Goal: Task Accomplishment & Management: Complete application form

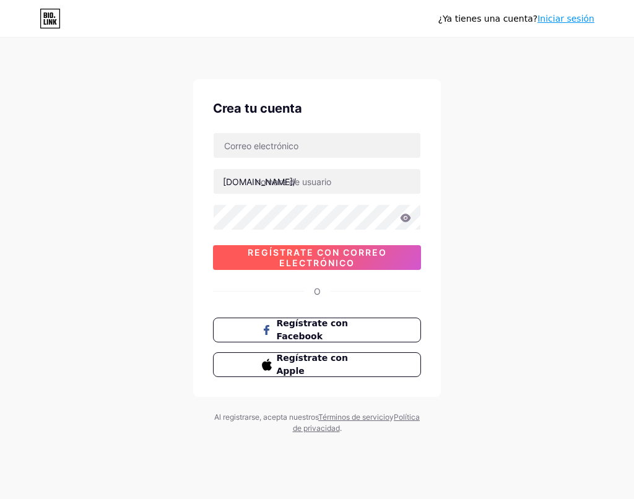
click at [341, 264] on span "Regístrate con correo electrónico" at bounding box center [317, 257] width 208 height 21
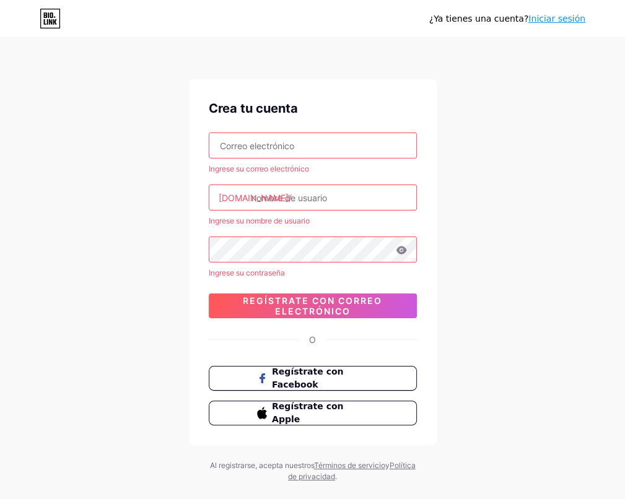
click at [279, 152] on input "text" at bounding box center [312, 145] width 207 height 25
type input "[EMAIL_ADDRESS][DOMAIN_NAME]"
click at [267, 197] on input "text" at bounding box center [312, 197] width 207 height 25
click at [298, 196] on input "text" at bounding box center [312, 197] width 207 height 25
click at [174, 203] on div "¿Ya tienes una cuenta? Iniciar sesión Crea tu cuenta [EMAIL_ADDRESS][DOMAIN_NAM…" at bounding box center [312, 261] width 625 height 522
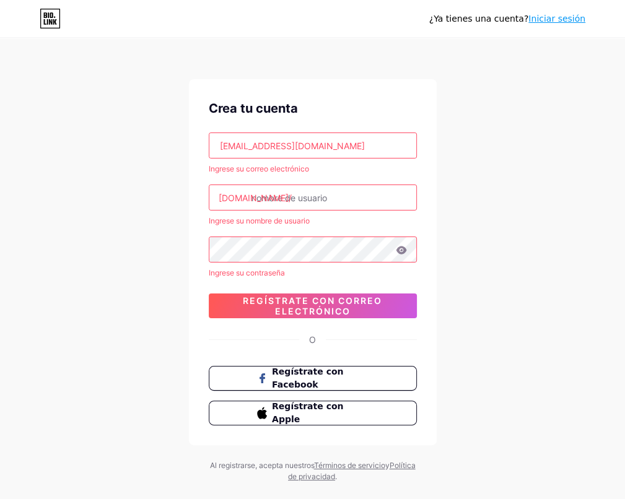
click at [330, 201] on input "text" at bounding box center [312, 197] width 207 height 25
click at [222, 207] on input "text" at bounding box center [312, 197] width 207 height 25
click at [45, 209] on div "¿Ya tienes una cuenta? Iniciar sesión Crea tu cuenta [EMAIL_ADDRESS][DOMAIN_NAM…" at bounding box center [312, 261] width 625 height 522
click at [287, 196] on input "text" at bounding box center [312, 197] width 207 height 25
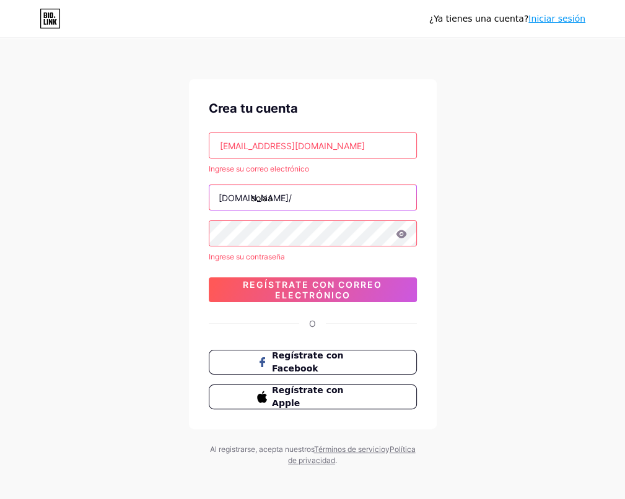
type input "solaa"
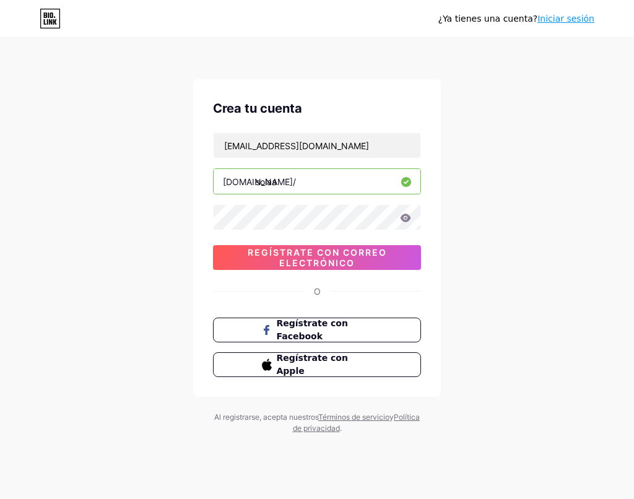
click at [289, 186] on input "solaa" at bounding box center [317, 181] width 207 height 25
type input "solaaroficial"
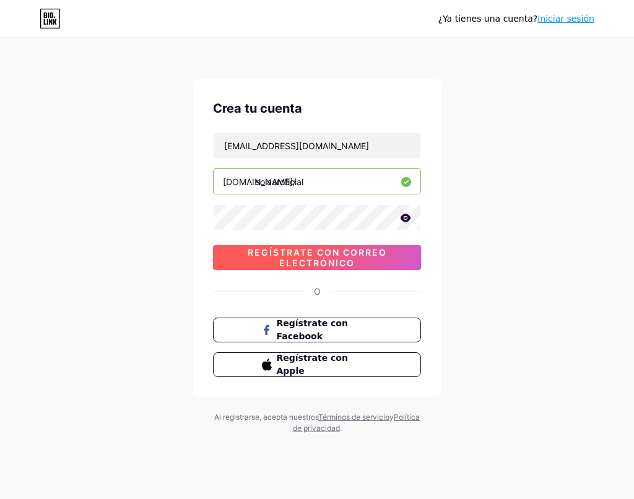
click at [370, 254] on span "Regístrate con correo electrónico" at bounding box center [317, 257] width 208 height 21
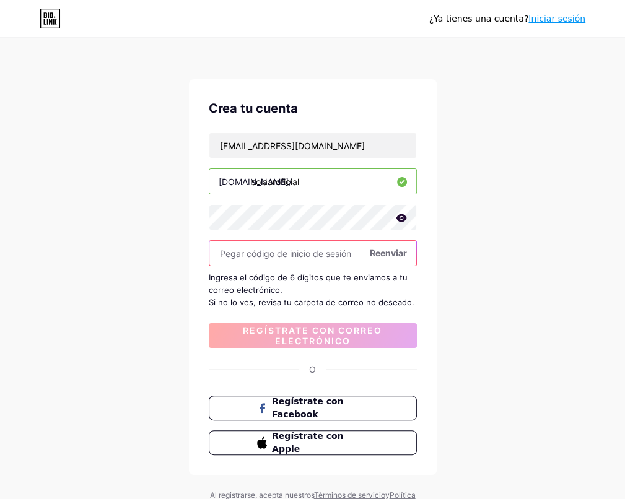
paste input "591265"
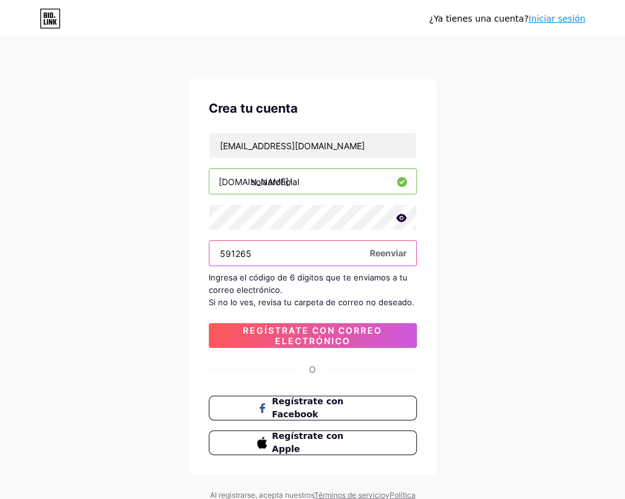
type input "591265"
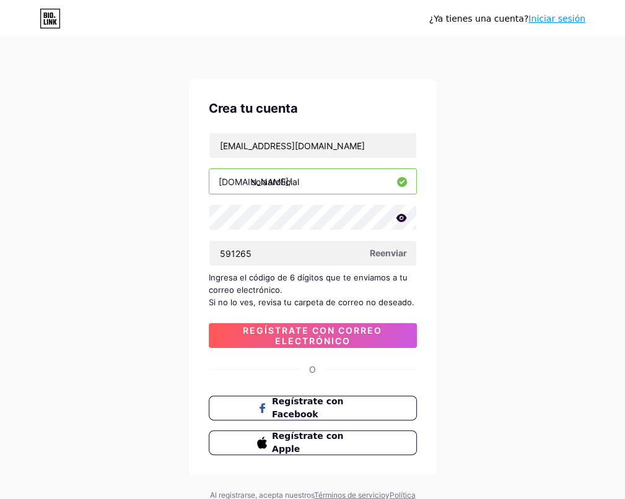
click at [301, 317] on div "[EMAIL_ADDRESS][DOMAIN_NAME] [DOMAIN_NAME]/ solaaroficial 591265 Reenviar Ingre…" at bounding box center [313, 240] width 208 height 215
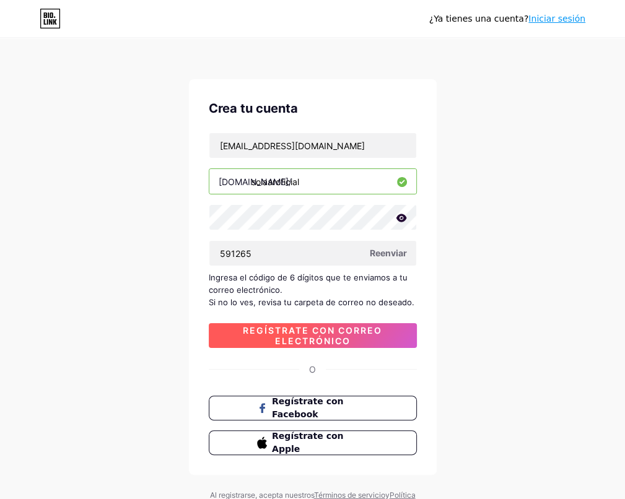
click at [300, 333] on span "Regístrate con correo electrónico" at bounding box center [313, 335] width 208 height 21
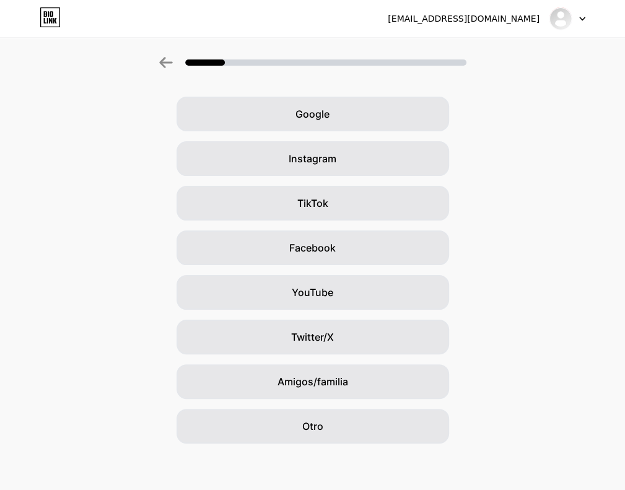
scroll to position [44, 0]
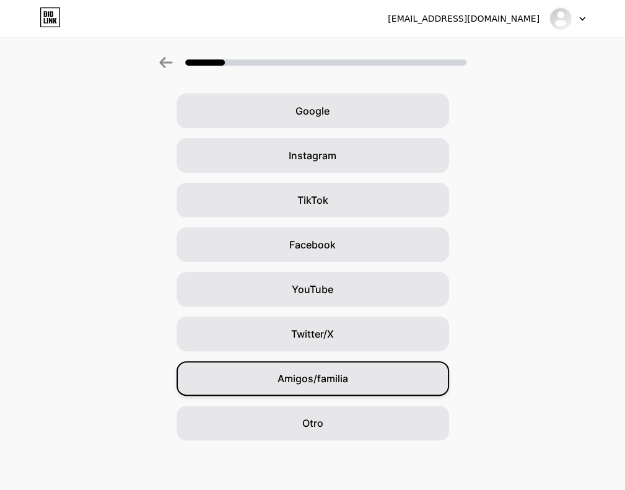
click at [305, 375] on span "Amigos/familia" at bounding box center [312, 378] width 71 height 15
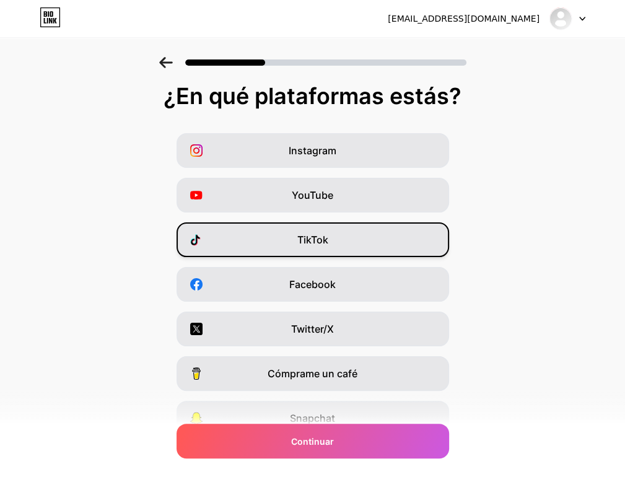
scroll to position [0, 0]
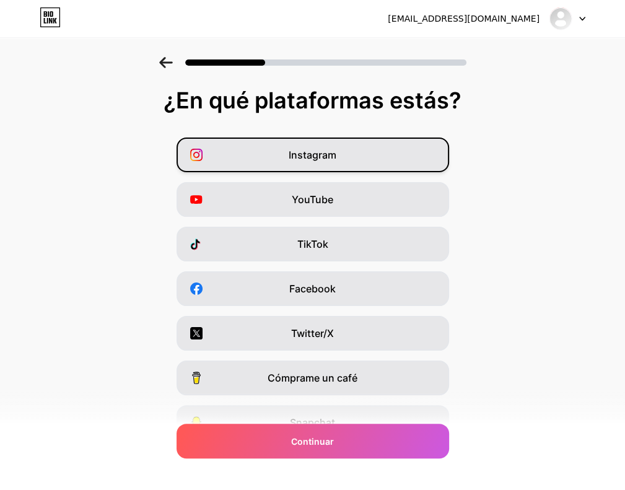
click at [321, 162] on div "Instagram" at bounding box center [312, 154] width 272 height 35
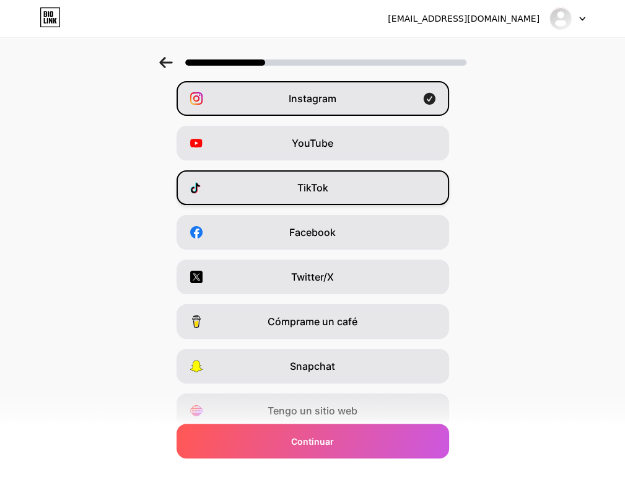
scroll to position [62, 0]
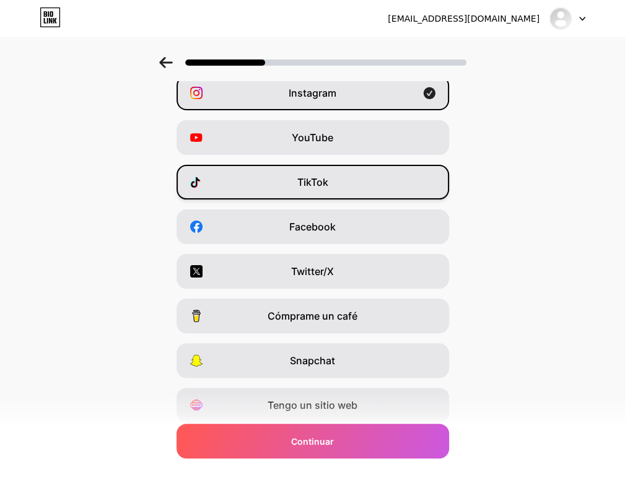
click at [313, 191] on div "TikTok" at bounding box center [312, 182] width 272 height 35
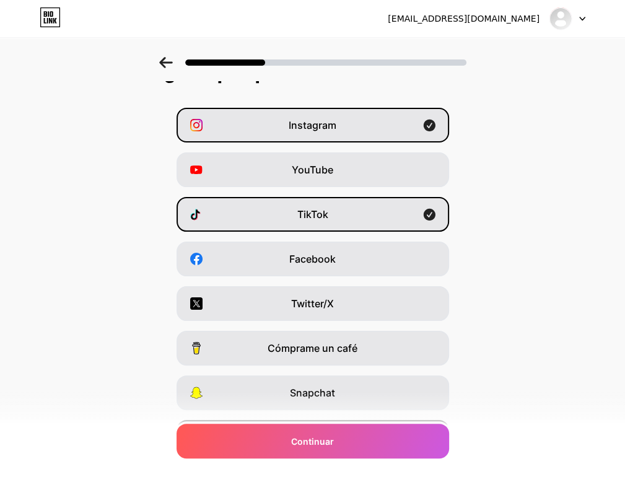
scroll to position [0, 0]
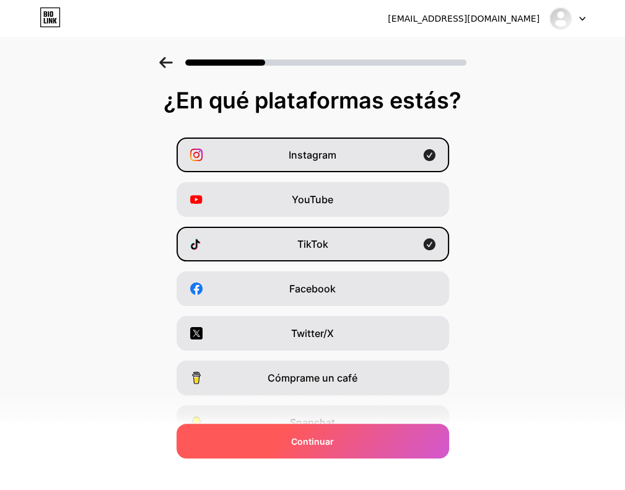
click at [380, 445] on div "Continuar" at bounding box center [312, 441] width 272 height 35
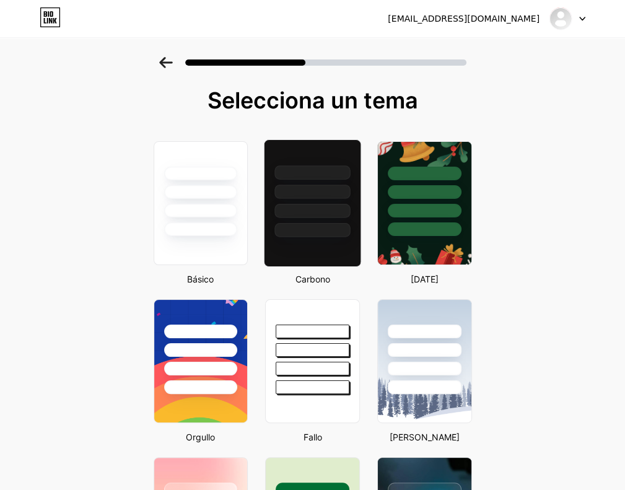
click at [347, 220] on div at bounding box center [312, 188] width 96 height 97
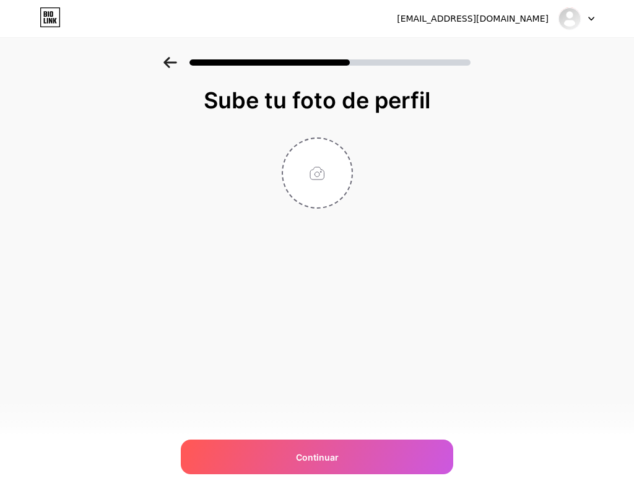
type input "C:\fakepath\logo (5).pdf (1).png"
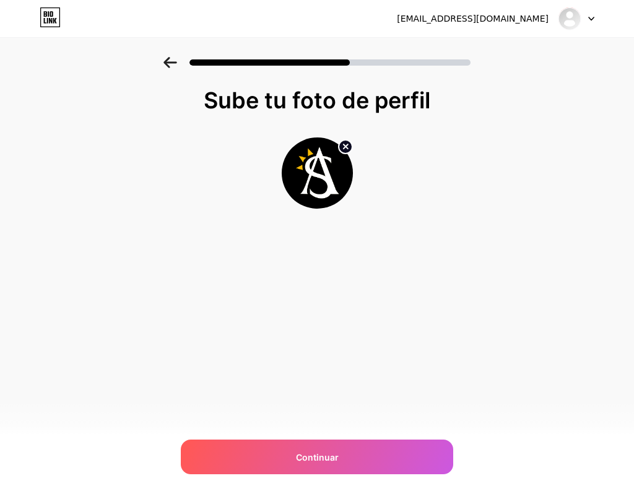
click at [313, 180] on img at bounding box center [317, 172] width 71 height 71
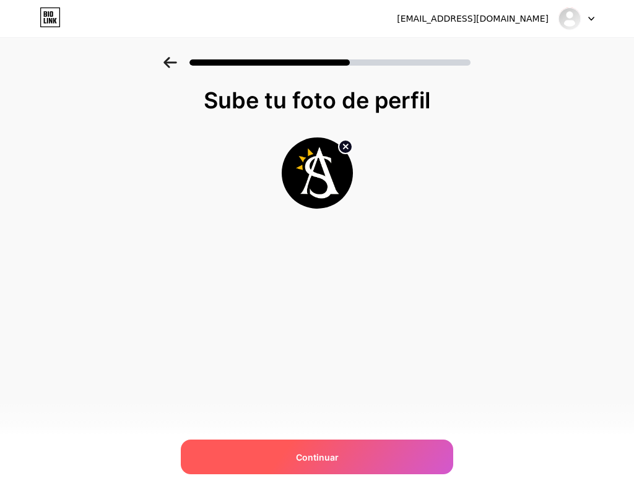
click at [357, 457] on div "Continuar" at bounding box center [317, 457] width 272 height 35
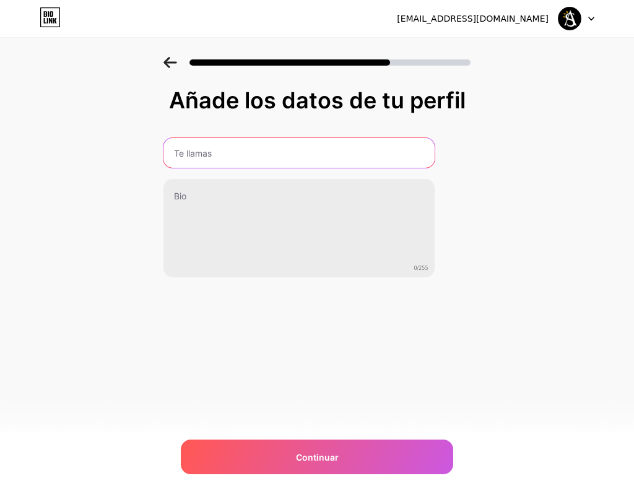
click at [268, 142] on input "text" at bounding box center [298, 153] width 271 height 30
drag, startPoint x: 233, startPoint y: 154, endPoint x: 167, endPoint y: 155, distance: 66.9
drag, startPoint x: 167, startPoint y: 155, endPoint x: 191, endPoint y: 141, distance: 28.9
click at [191, 141] on input "SOLAAR" at bounding box center [299, 153] width 274 height 30
drag, startPoint x: 219, startPoint y: 152, endPoint x: 199, endPoint y: 158, distance: 21.4
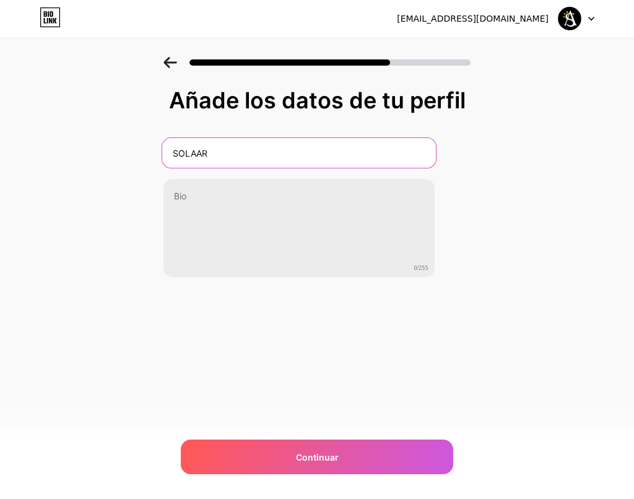
click at [199, 158] on input "SOLAAR" at bounding box center [299, 153] width 274 height 30
click at [163, 160] on input "SOLAAR" at bounding box center [299, 153] width 274 height 30
type input "SOLAAR"
drag, startPoint x: 235, startPoint y: 158, endPoint x: 159, endPoint y: 159, distance: 76.2
click at [159, 159] on div "Añade los datos de tu perfil SOLAAR 0/255 Continuar Error" at bounding box center [317, 198] width 634 height 283
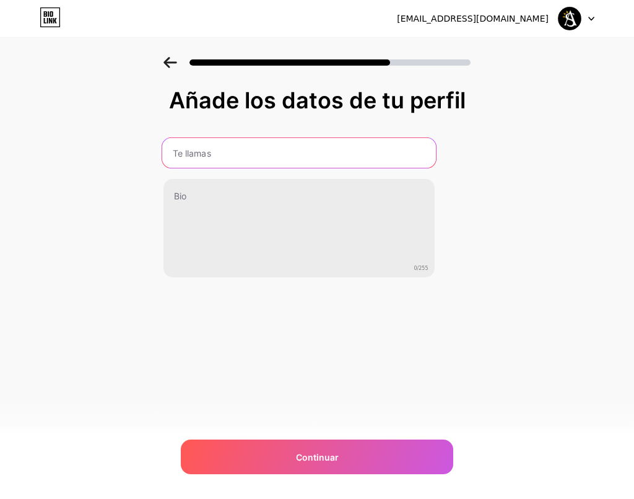
paste input "𝒔𝒐𝒍𝒂𝒂𝒓"
type input "𝒔𝒐𝒍𝒂𝒂𝒓"
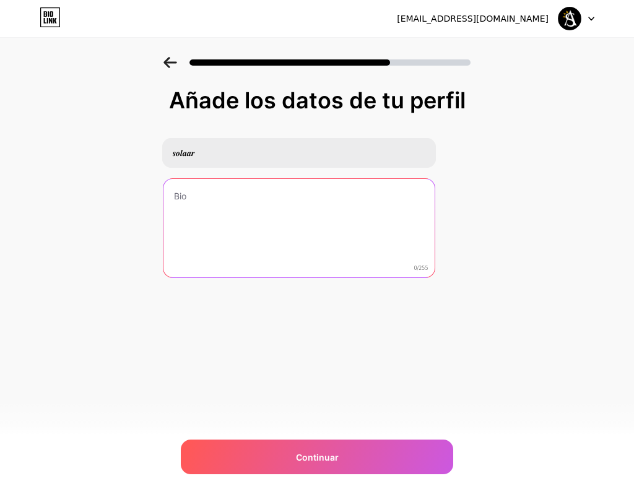
click at [190, 189] on textarea at bounding box center [298, 229] width 271 height 100
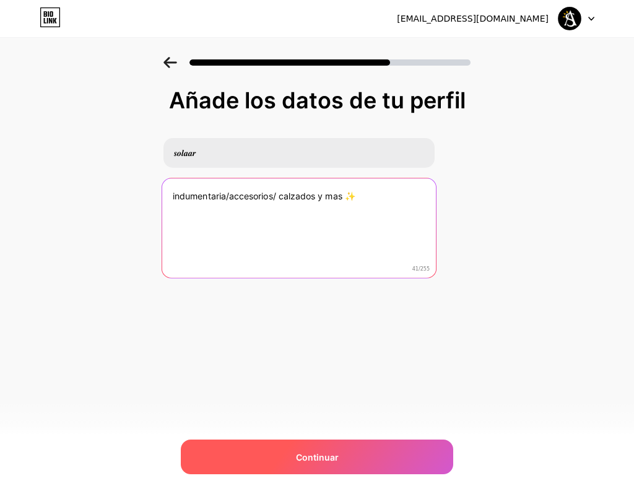
type textarea "indumentaria/accesorios/ calzados y mas ✨"
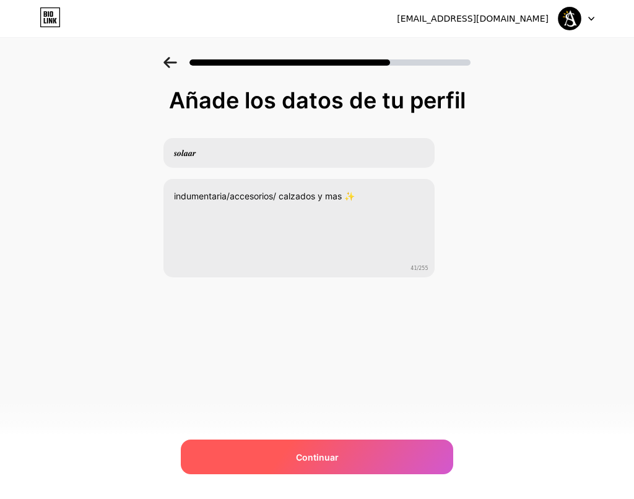
click at [357, 453] on div "Continuar" at bounding box center [317, 457] width 272 height 35
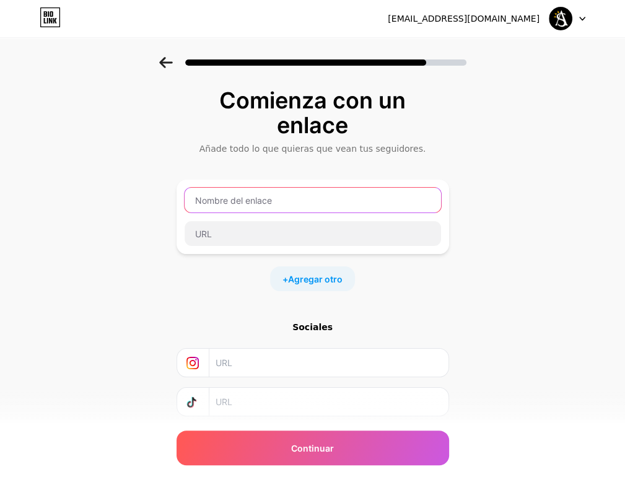
click at [338, 209] on input "text" at bounding box center [313, 200] width 256 height 25
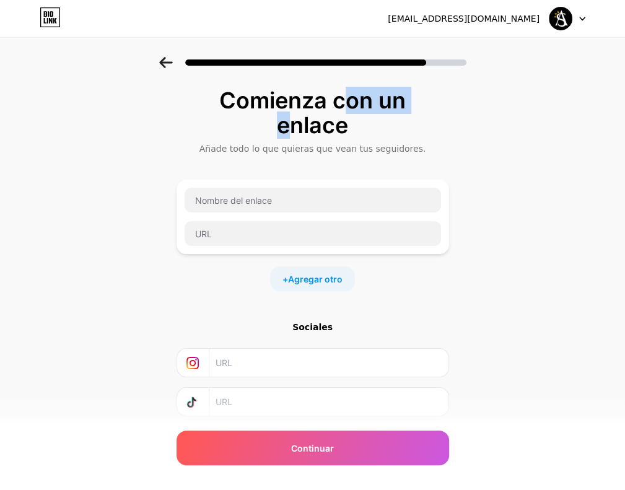
drag, startPoint x: 251, startPoint y: 118, endPoint x: 337, endPoint y: 110, distance: 86.4
click at [337, 110] on div "Comienza con un enlace" at bounding box center [313, 113] width 260 height 50
drag, startPoint x: 337, startPoint y: 110, endPoint x: 330, endPoint y: 124, distance: 15.8
click at [330, 124] on div "Comienza con un enlace" at bounding box center [313, 113] width 260 height 50
drag, startPoint x: 227, startPoint y: 100, endPoint x: 409, endPoint y: 120, distance: 183.8
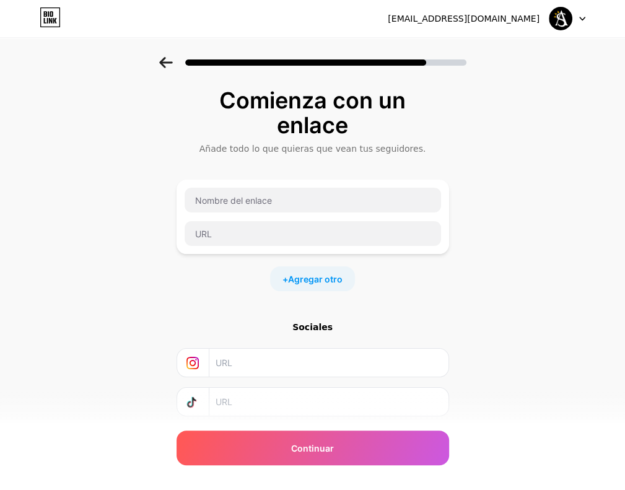
click at [409, 120] on div "Comienza con un enlace" at bounding box center [313, 113] width 260 height 50
click at [521, 150] on div "Comienza con un enlace Añade todo lo que quieras que vean tus seguidores. + Agr…" at bounding box center [312, 287] width 625 height 460
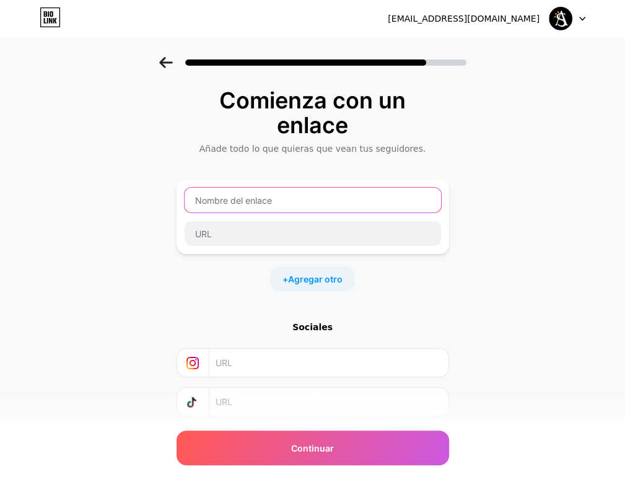
click at [233, 197] on input "text" at bounding box center [313, 200] width 256 height 25
click at [232, 199] on input "text" at bounding box center [313, 200] width 256 height 25
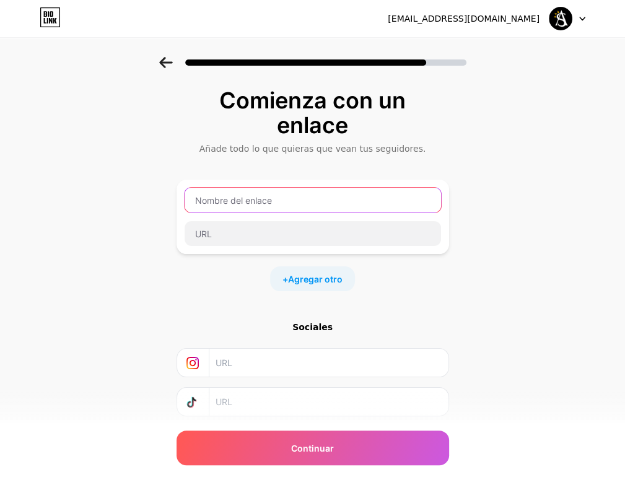
click at [232, 199] on input "text" at bounding box center [313, 200] width 256 height 25
type input "p"
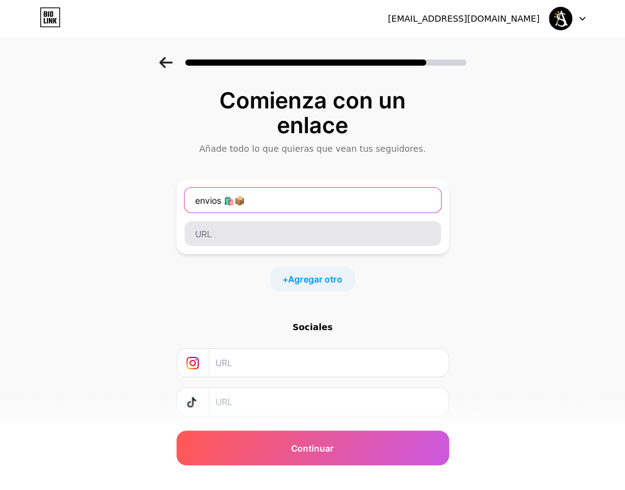
type input "envios 🛍️📦"
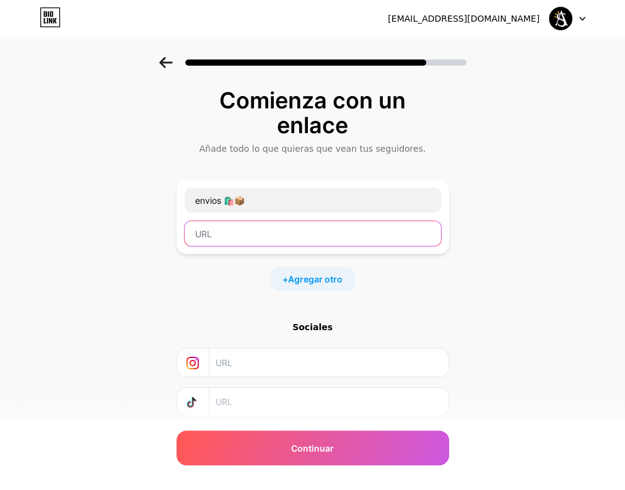
click at [266, 243] on input "text" at bounding box center [313, 233] width 256 height 25
click at [258, 237] on input "text" at bounding box center [313, 233] width 256 height 25
paste input "[URL][DOMAIN_NAME]"
type input "[URL][DOMAIN_NAME]"
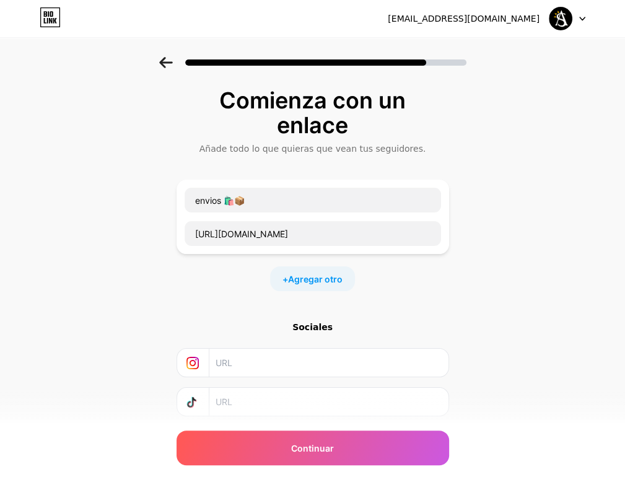
click at [456, 194] on div "Comienza con un enlace Añade todo lo que quieras que vean tus seguidores. envio…" at bounding box center [312, 287] width 625 height 460
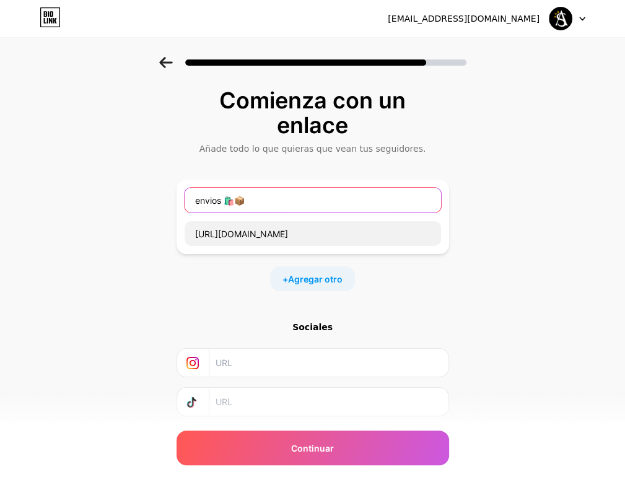
click at [242, 202] on input "envios 🛍️📦" at bounding box center [313, 200] width 256 height 25
click at [266, 202] on input "envíos 📦" at bounding box center [313, 200] width 256 height 25
type input "envíos 📦"
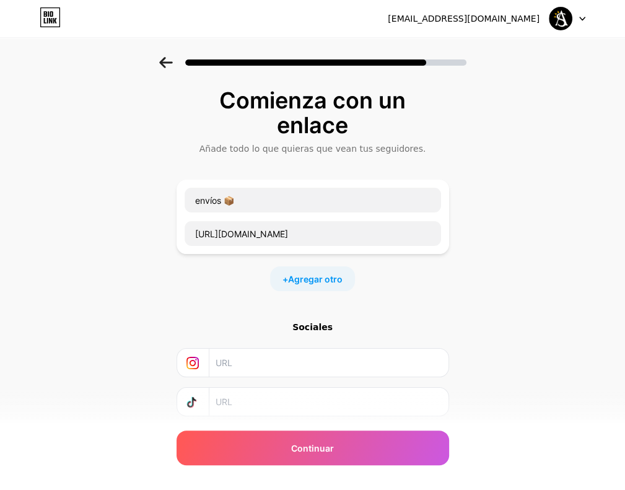
click at [548, 242] on div "Comienza con un enlace Añade todo lo que quieras que vean tus seguidores. envío…" at bounding box center [312, 287] width 625 height 460
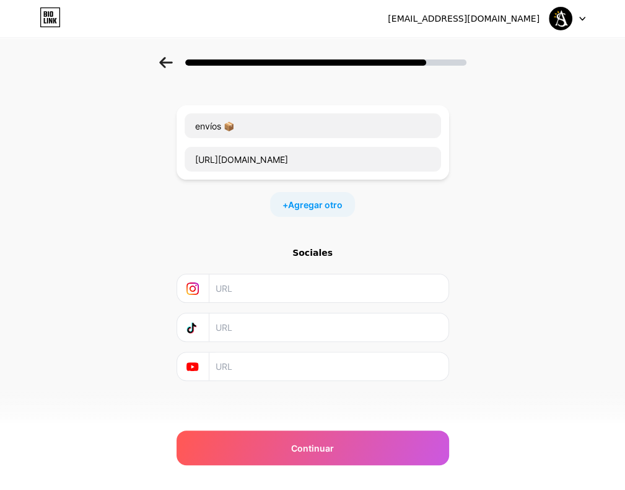
scroll to position [75, 0]
click at [258, 327] on input "text" at bounding box center [327, 327] width 225 height 28
paste input "[URL][DOMAIN_NAME][DOMAIN_NAME]"
type input "[URL][DOMAIN_NAME][DOMAIN_NAME]"
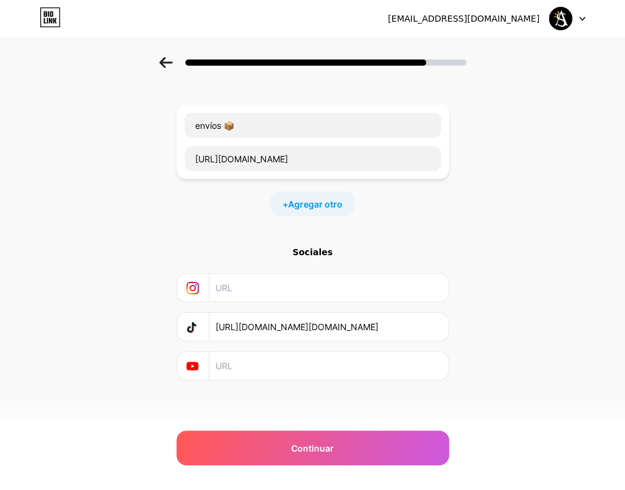
scroll to position [0, 0]
click at [258, 289] on input "text" at bounding box center [327, 288] width 225 height 28
type input "v"
paste input "[URL][DOMAIN_NAME]"
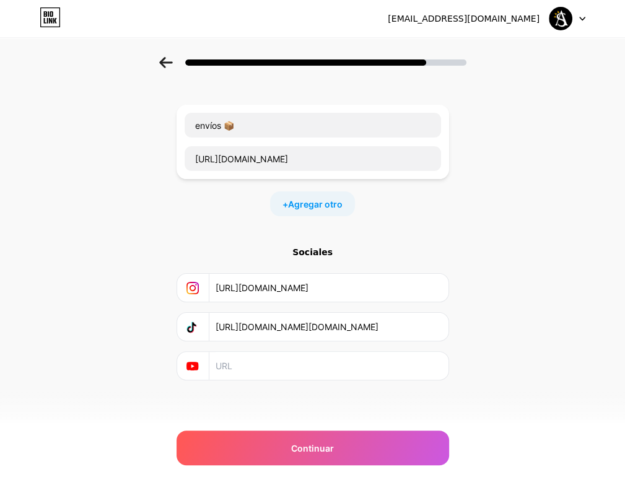
type input "[URL][DOMAIN_NAME]"
click at [562, 215] on div "Comienza con un enlace Añade todo lo que quieras que vean tus seguidores. envío…" at bounding box center [312, 212] width 625 height 460
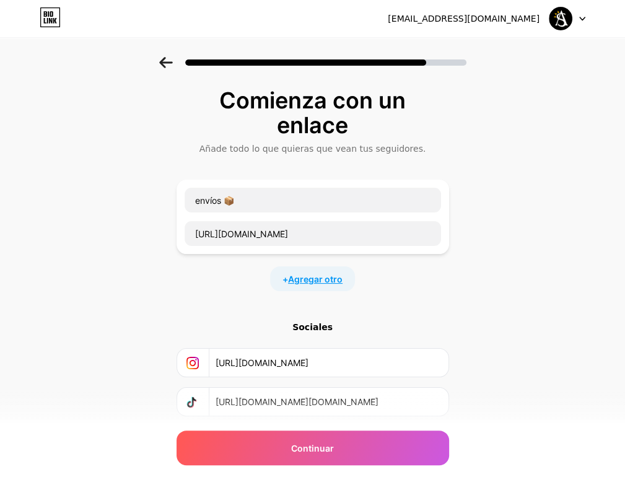
click at [340, 277] on span "Agregar otro" at bounding box center [315, 278] width 54 height 13
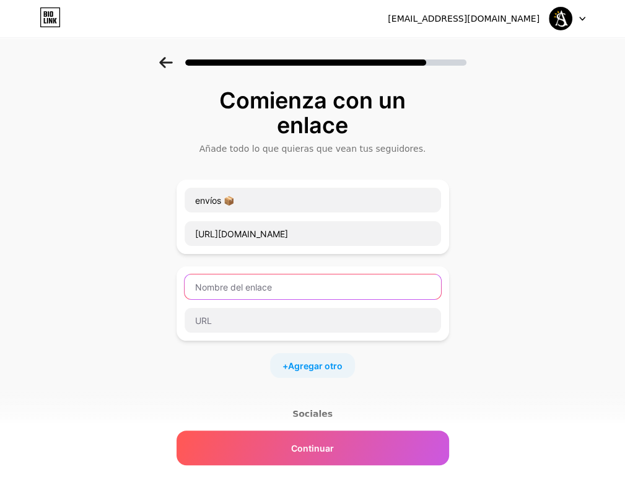
click at [337, 287] on input "text" at bounding box center [313, 286] width 256 height 25
click at [266, 282] on input "WhatsApp" at bounding box center [313, 286] width 256 height 25
type input "WhatsApp local esperanza"
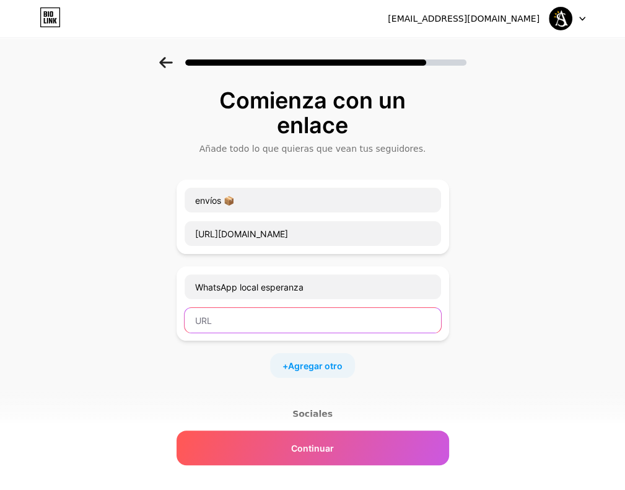
click at [270, 323] on input "text" at bounding box center [313, 320] width 256 height 25
paste input "[URL][DOMAIN_NAME]"
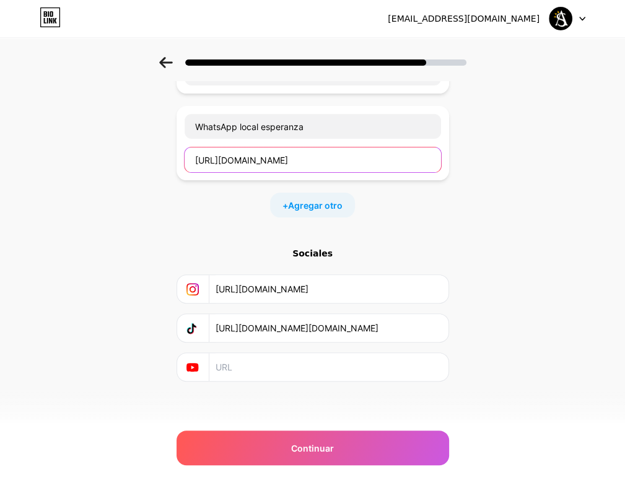
scroll to position [161, 0]
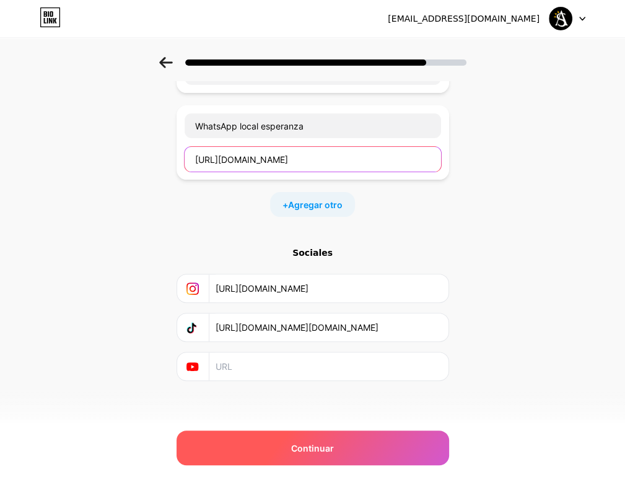
type input "[URL][DOMAIN_NAME]"
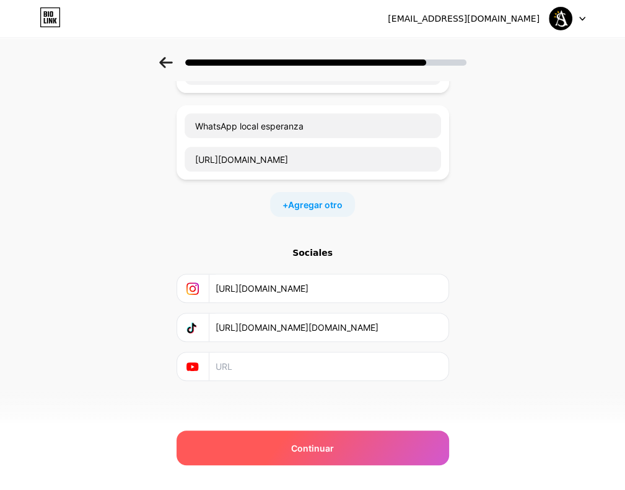
click at [347, 448] on div "Continuar" at bounding box center [312, 447] width 272 height 35
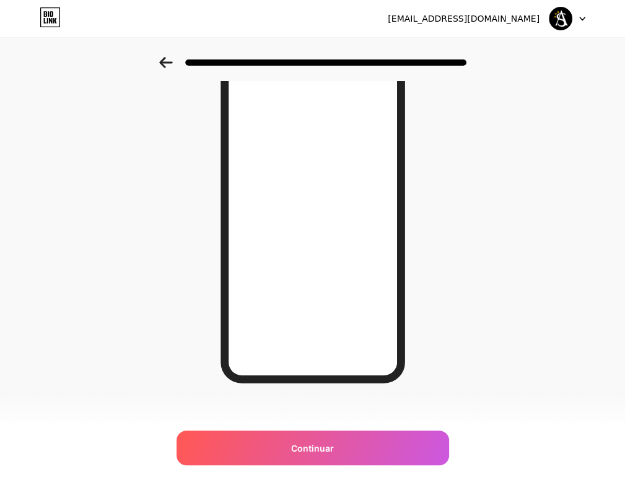
scroll to position [132, 0]
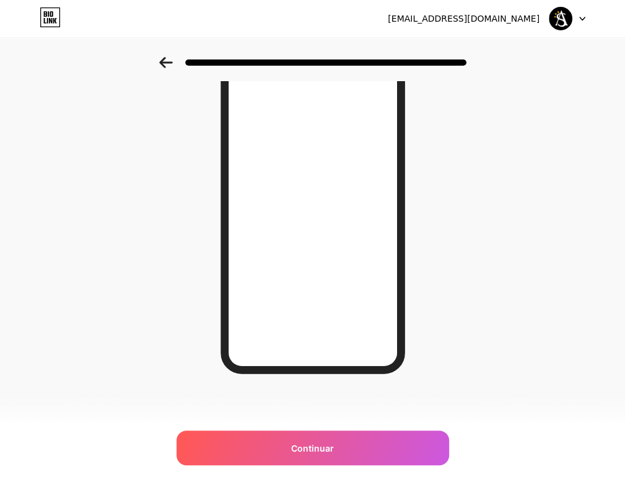
click at [175, 68] on div at bounding box center [312, 58] width 625 height 43
click at [173, 61] on icon at bounding box center [166, 62] width 14 height 11
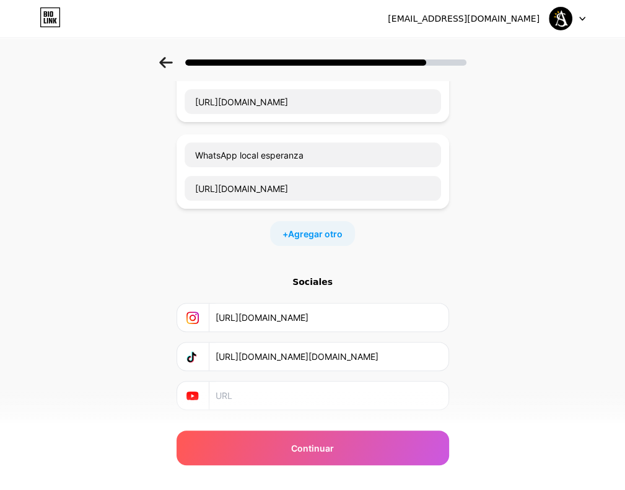
scroll to position [0, 0]
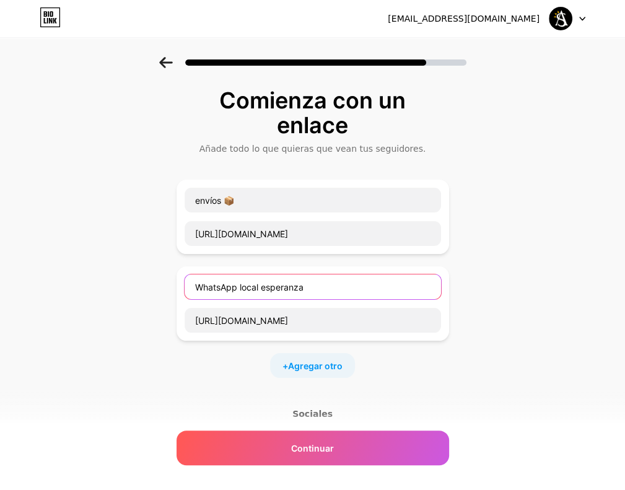
click at [321, 279] on input "WhatsApp local esperanza" at bounding box center [313, 286] width 256 height 25
type input "WhatsApp local esperanza☀️"
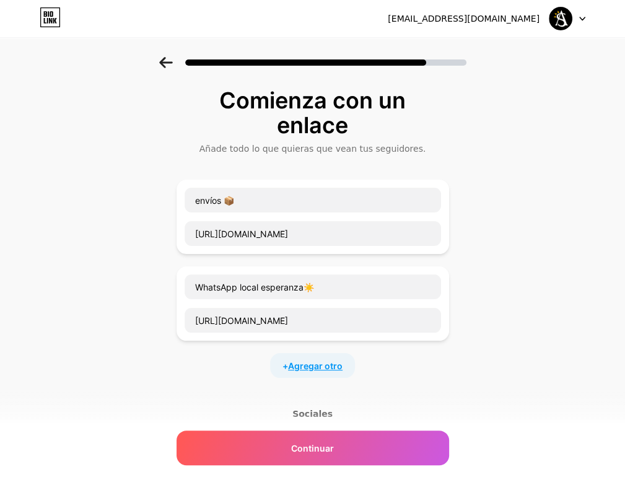
click at [305, 366] on span "Agregar otro" at bounding box center [315, 365] width 54 height 13
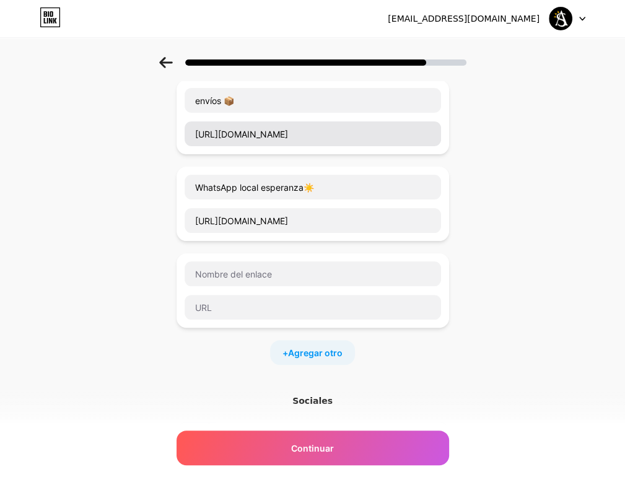
scroll to position [124, 0]
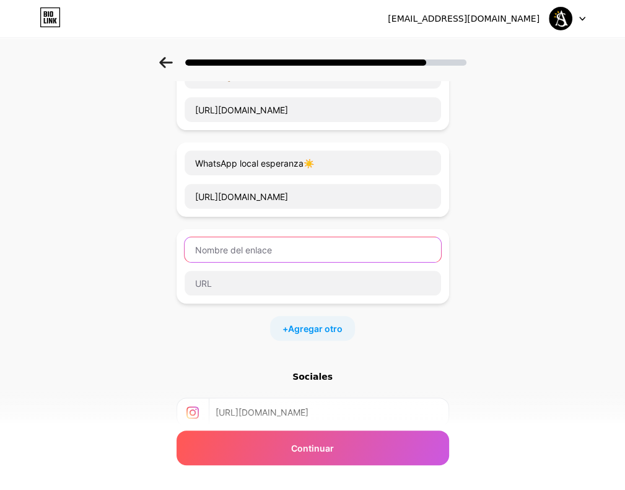
click at [248, 246] on input "text" at bounding box center [313, 249] width 256 height 25
type input "WhatsApp local esperanza"
type input "[URL][DOMAIN_NAME][DOMAIN_NAME]"
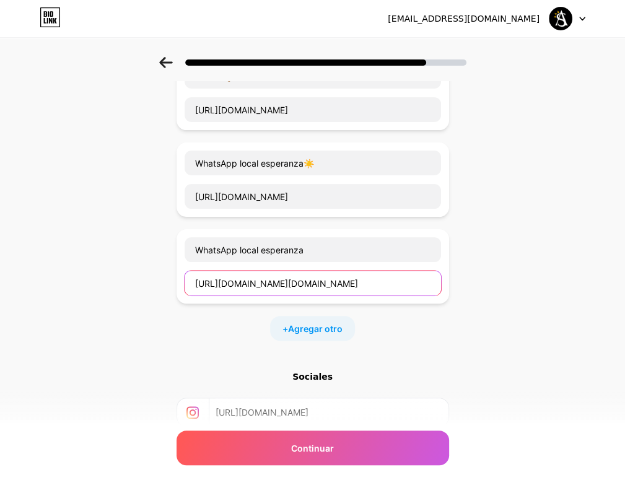
scroll to position [0, 82]
drag, startPoint x: 198, startPoint y: 282, endPoint x: 547, endPoint y: 272, distance: 348.8
click at [536, 281] on div "Comienza con un enlace Añade todo lo que quieras que vean tus seguidores. envío…" at bounding box center [312, 249] width 625 height 633
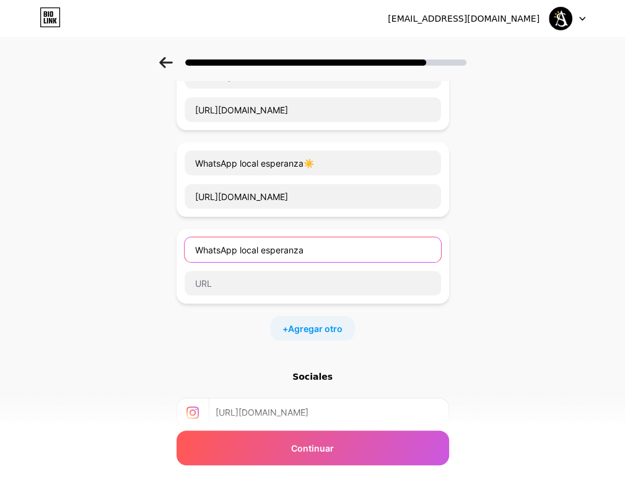
click at [350, 246] on input "WhatsApp local esperanza" at bounding box center [313, 249] width 256 height 25
type input "WhatsApp local [PERSON_NAME]"
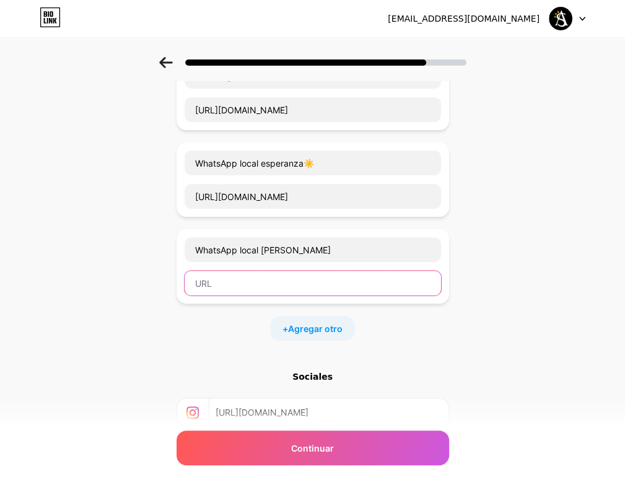
click at [286, 288] on input "text" at bounding box center [313, 283] width 256 height 25
paste input "[URL][DOMAIN_NAME]"
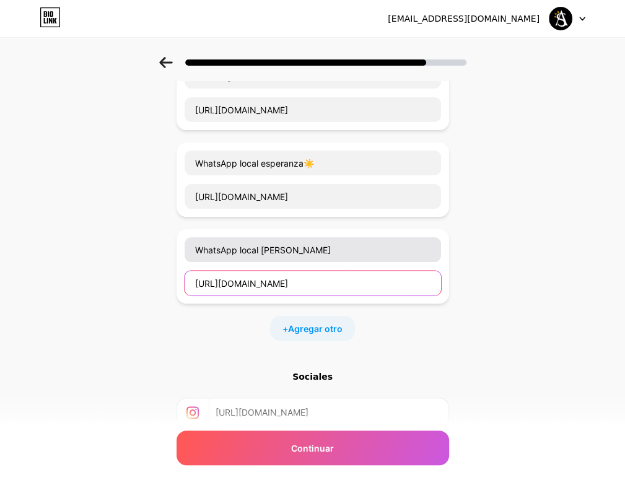
type input "[URL][DOMAIN_NAME]"
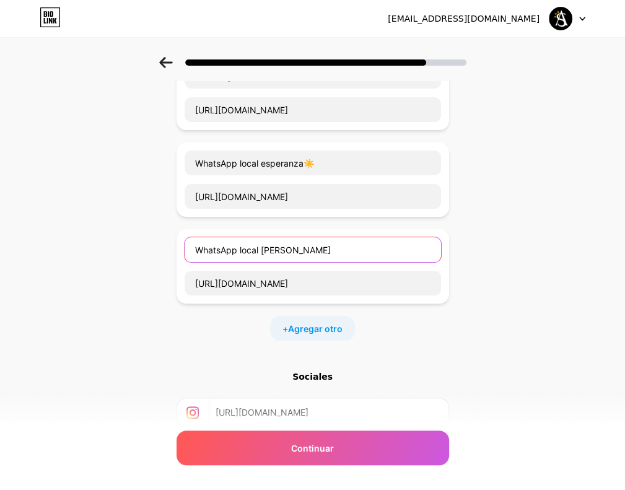
click at [316, 237] on input "WhatsApp local [PERSON_NAME]" at bounding box center [313, 249] width 256 height 25
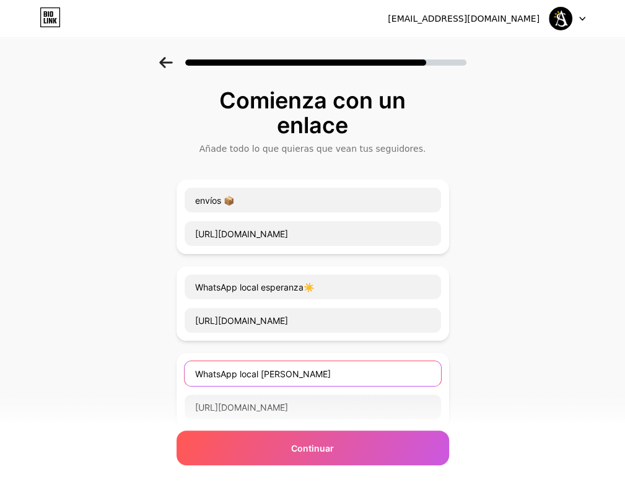
drag, startPoint x: 323, startPoint y: 365, endPoint x: 317, endPoint y: 373, distance: 9.8
click at [317, 373] on input "WhatsApp local [PERSON_NAME]" at bounding box center [313, 373] width 256 height 25
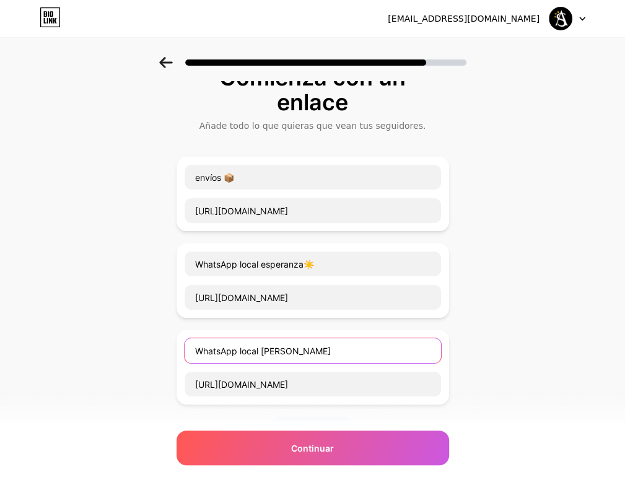
scroll to position [62, 0]
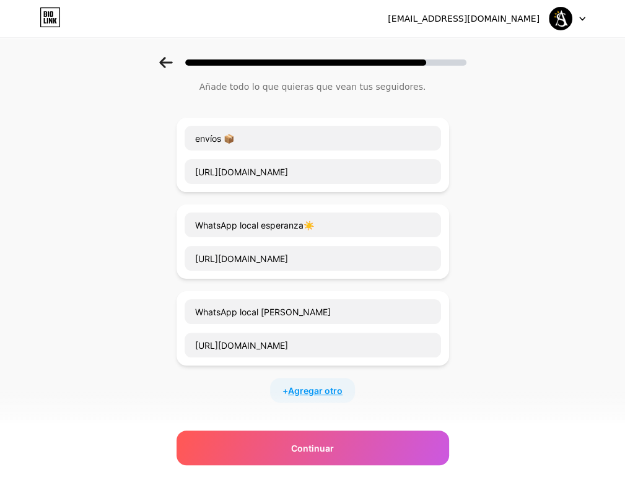
click at [342, 386] on span "Agregar otro" at bounding box center [315, 390] width 54 height 13
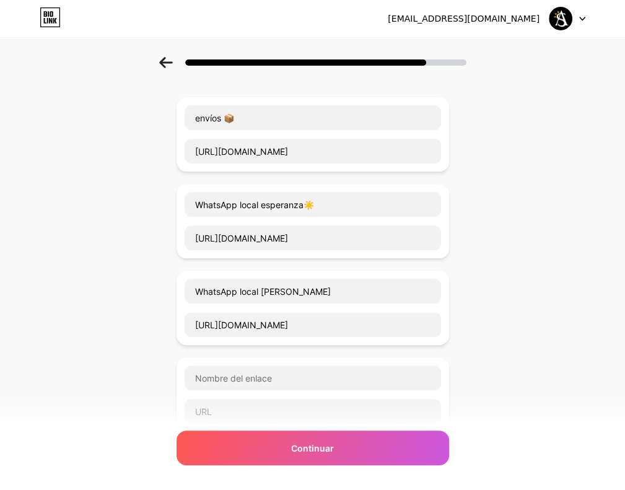
scroll to position [124, 0]
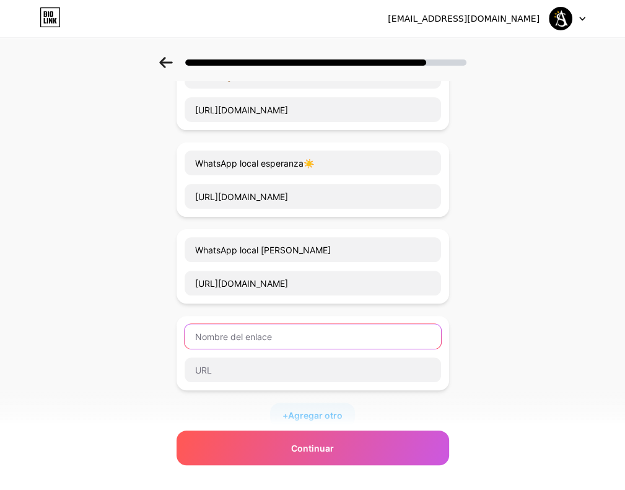
click at [268, 335] on input "text" at bounding box center [313, 336] width 256 height 25
type input "WhatsApp local esperanza"
type input "[URL][DOMAIN_NAME][DOMAIN_NAME]"
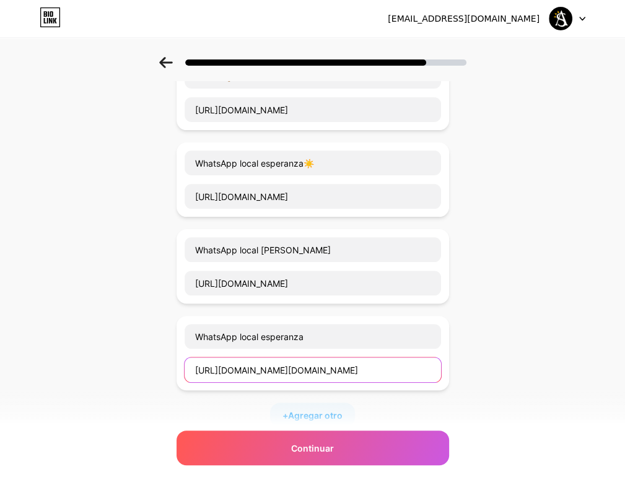
scroll to position [0, 82]
drag, startPoint x: 199, startPoint y: 368, endPoint x: 535, endPoint y: 368, distance: 335.6
click at [535, 368] on div "Comienza con un enlace Añade todo lo que quieras que vean tus seguidores. envío…" at bounding box center [312, 293] width 625 height 720
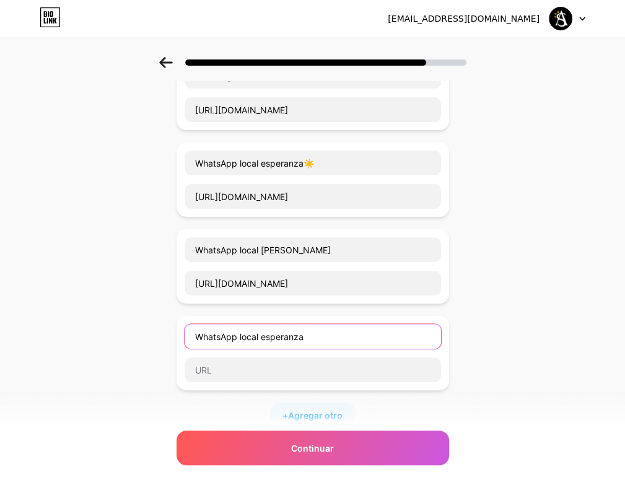
click at [336, 334] on input "WhatsApp local esperanza" at bounding box center [313, 336] width 256 height 25
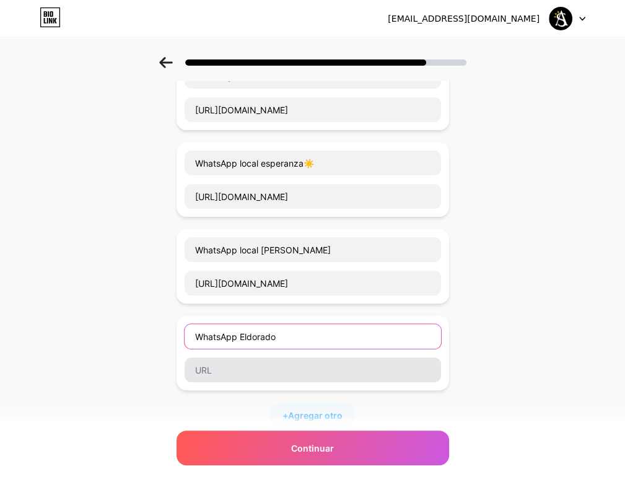
type input "WhatsApp Eldorado"
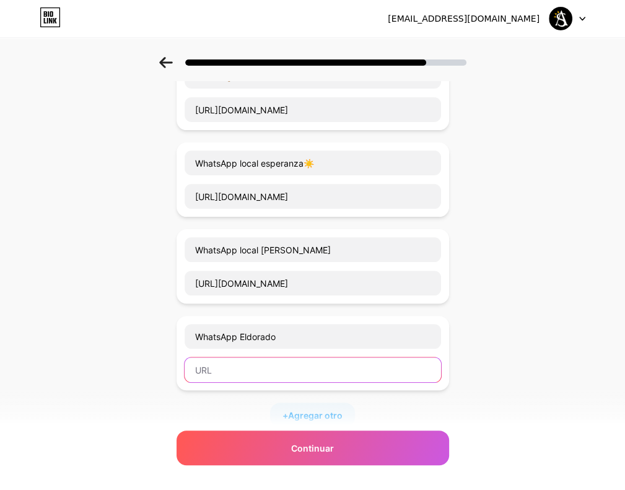
click at [291, 360] on input "text" at bounding box center [313, 369] width 256 height 25
click at [261, 362] on input "text" at bounding box center [313, 369] width 256 height 25
paste input "[URL][DOMAIN_NAME]"
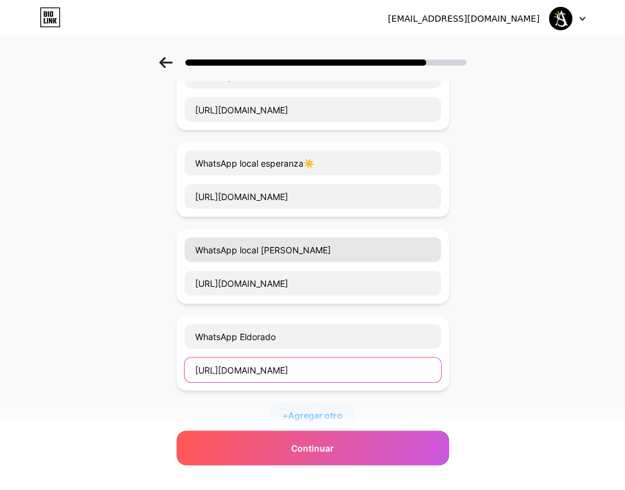
type input "[URL][DOMAIN_NAME]"
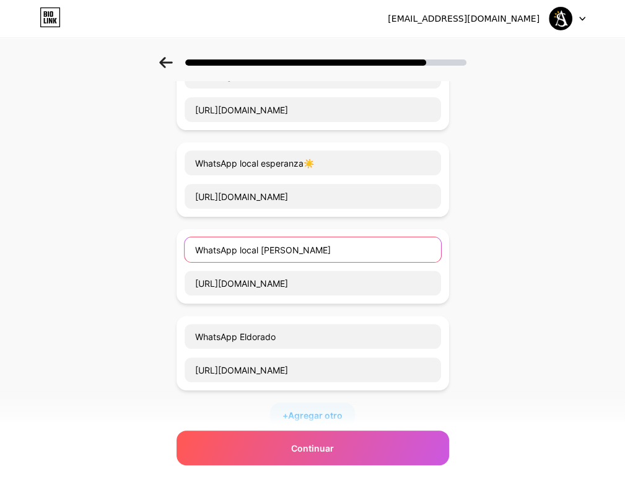
drag, startPoint x: 264, startPoint y: 246, endPoint x: 246, endPoint y: 246, distance: 18.6
click at [246, 246] on input "WhatsApp local [PERSON_NAME]" at bounding box center [313, 249] width 256 height 25
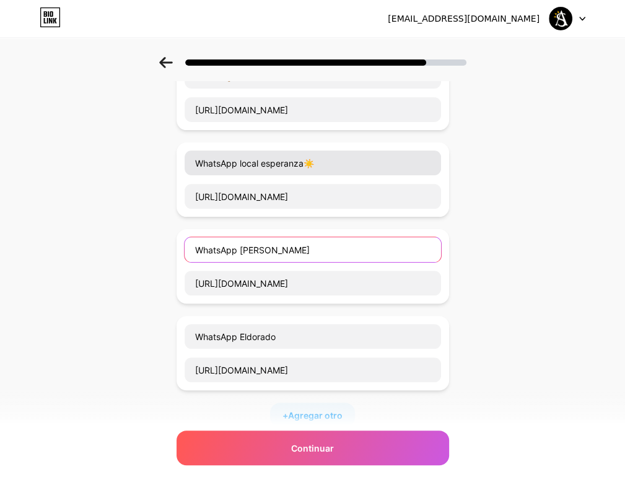
type input "WhatsApp [PERSON_NAME]"
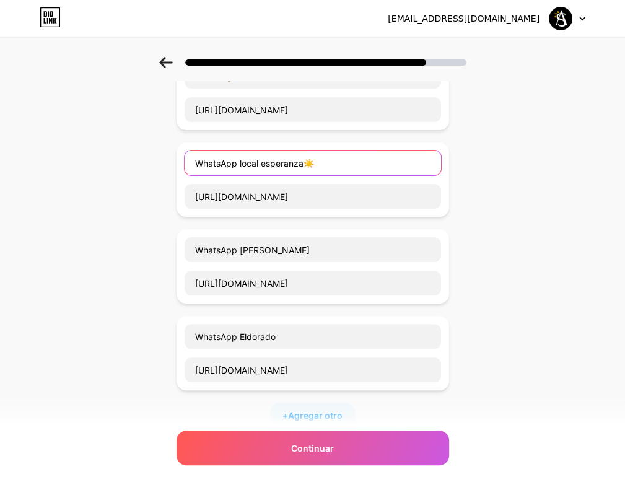
drag, startPoint x: 261, startPoint y: 164, endPoint x: 246, endPoint y: 165, distance: 14.9
click at [246, 165] on input "WhatsApp local esperanza☀️" at bounding box center [313, 162] width 256 height 25
click at [248, 165] on input "WhatsApp ll esperanza☀️" at bounding box center [313, 162] width 256 height 25
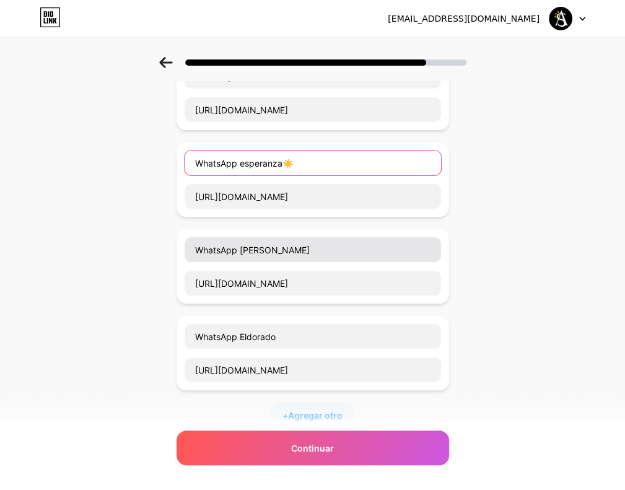
type input "WhatsApp esperanza☀️"
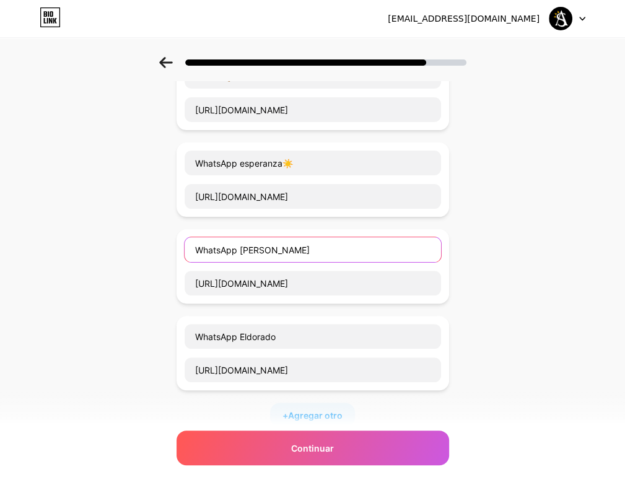
click at [287, 246] on input "WhatsApp [PERSON_NAME]" at bounding box center [313, 249] width 256 height 25
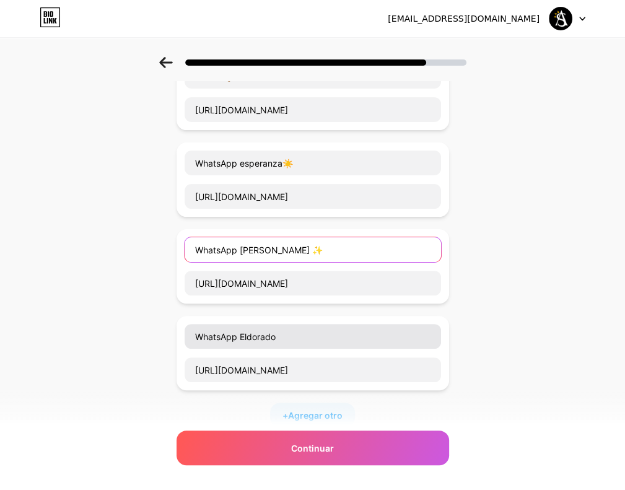
type input "WhatsApp [PERSON_NAME] ✨"
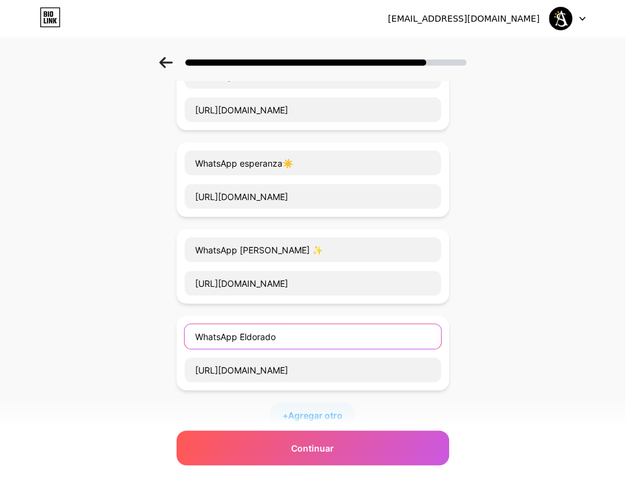
click at [305, 339] on input "WhatsApp Eldorado" at bounding box center [313, 336] width 256 height 25
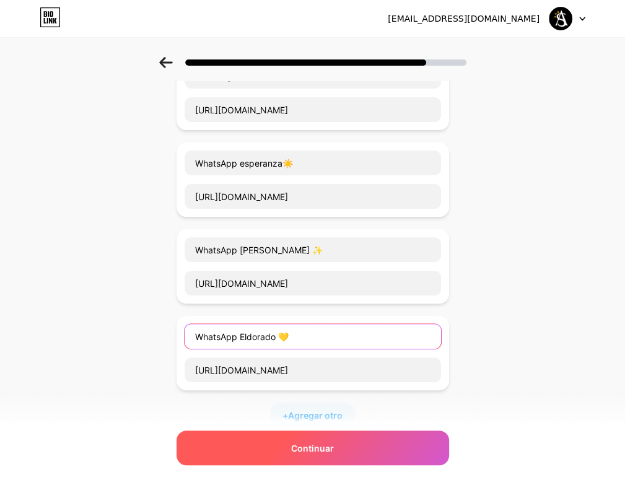
type input "WhatsApp Eldorado 💛"
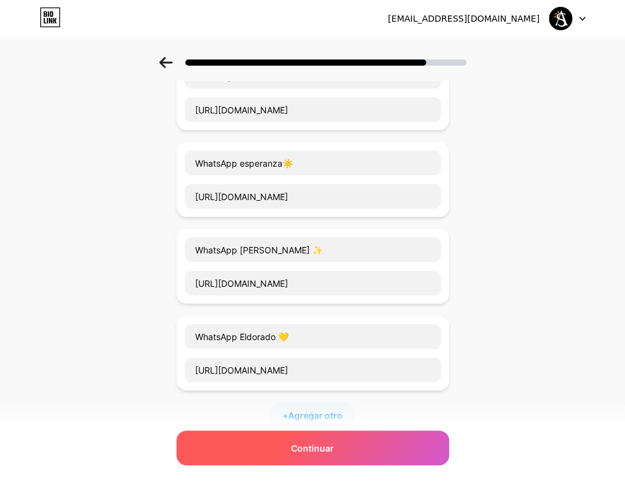
click at [308, 448] on span "Continuar" at bounding box center [312, 448] width 43 height 13
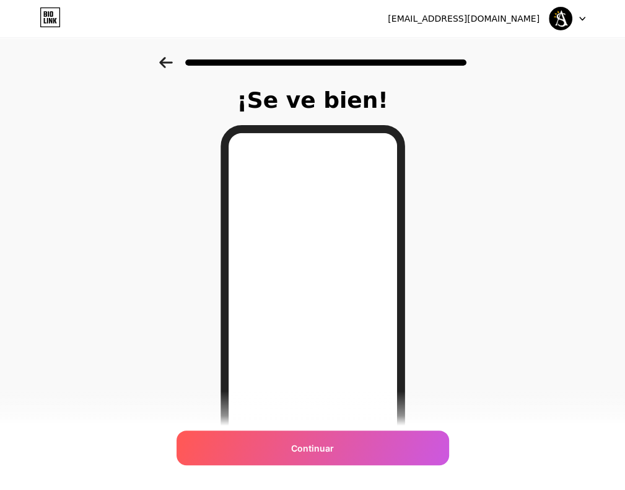
click at [168, 61] on icon at bounding box center [166, 62] width 14 height 11
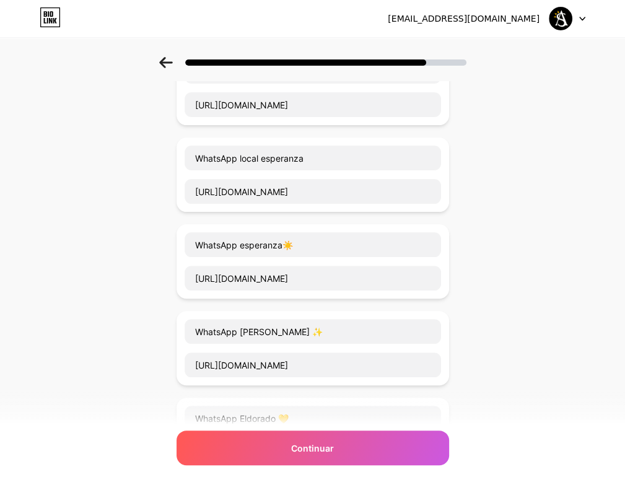
scroll to position [124, 0]
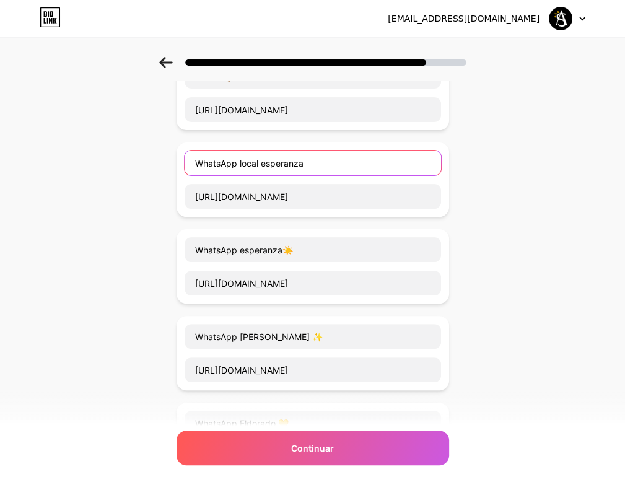
click at [325, 162] on input "WhatsApp local esperanza" at bounding box center [313, 162] width 256 height 25
type input "W"
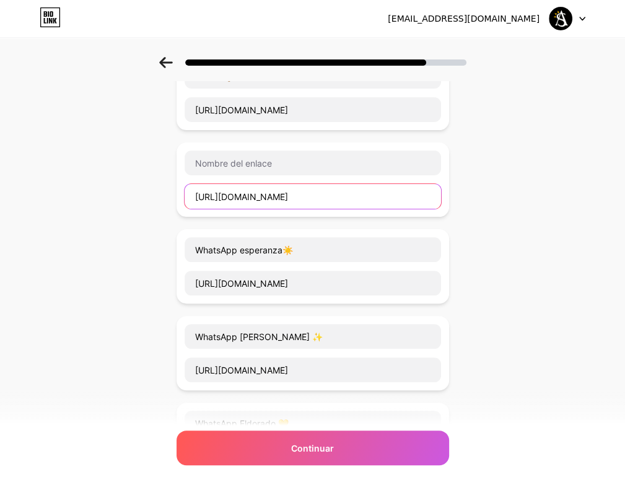
click at [297, 190] on input "[URL][DOMAIN_NAME]" at bounding box center [313, 196] width 256 height 25
type input "h"
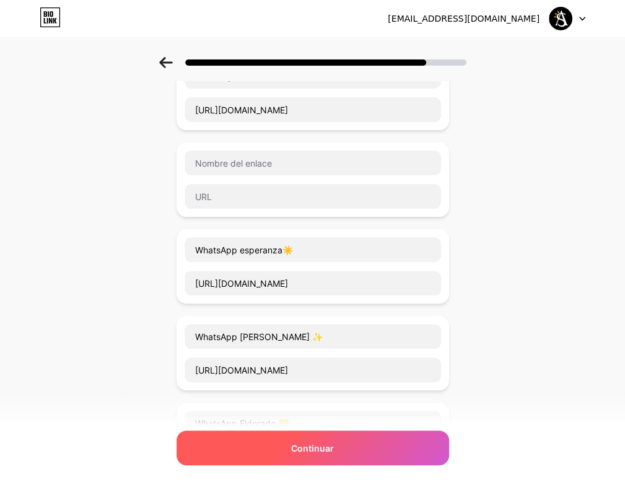
click at [292, 442] on div "Continuar" at bounding box center [312, 447] width 272 height 35
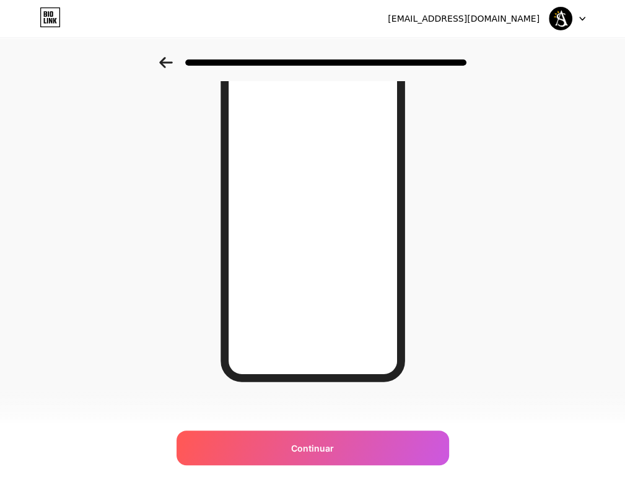
scroll to position [0, 0]
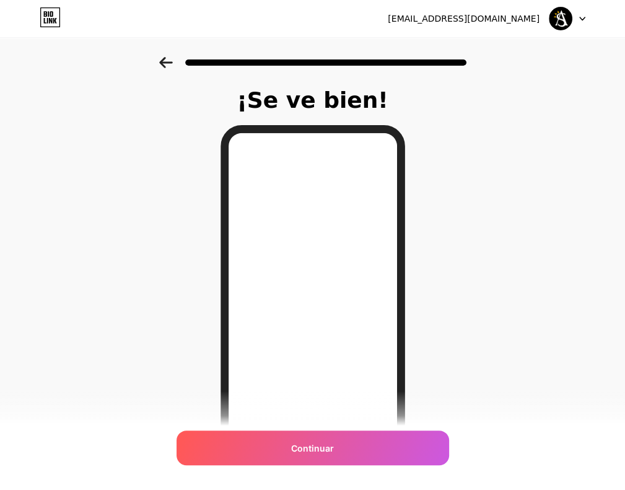
click at [168, 62] on icon at bounding box center [165, 62] width 13 height 11
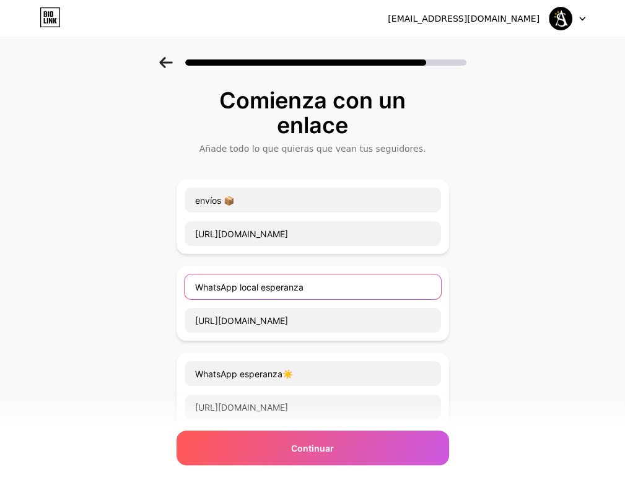
click at [297, 281] on input "WhatsApp local esperanza" at bounding box center [313, 286] width 256 height 25
drag, startPoint x: 335, startPoint y: 284, endPoint x: 180, endPoint y: 287, distance: 155.5
click at [180, 287] on div "Comienza con un enlace Añade todo lo que quieras que vean tus seguidores. envío…" at bounding box center [312, 460] width 625 height 807
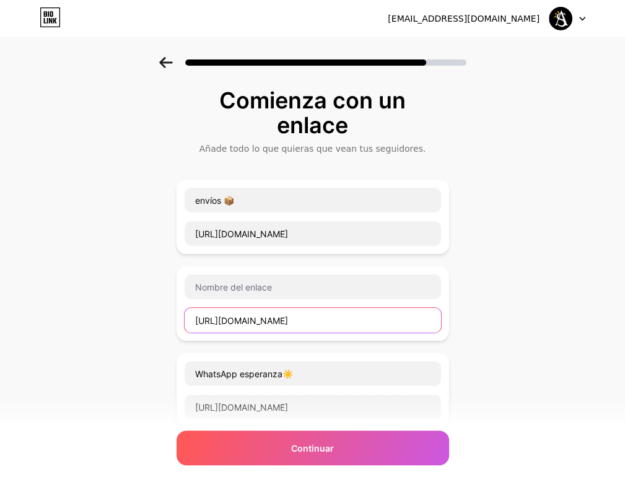
drag, startPoint x: 301, startPoint y: 318, endPoint x: 167, endPoint y: 305, distance: 134.4
click at [167, 305] on div "Comienza con un enlace Añade todo lo que quieras que vean tus seguidores. envío…" at bounding box center [312, 460] width 625 height 807
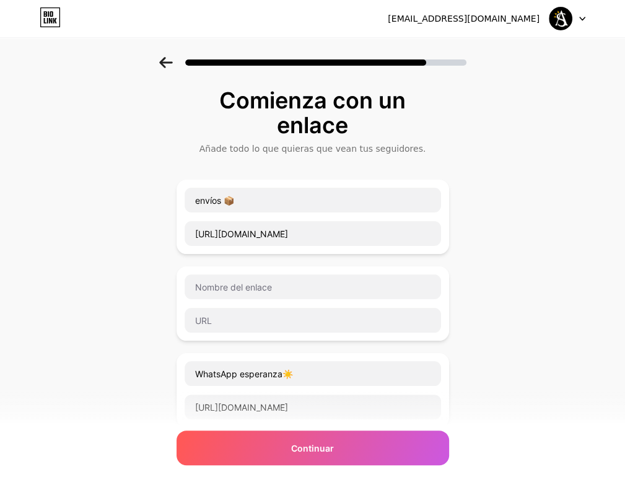
drag, startPoint x: 486, startPoint y: 306, endPoint x: 493, endPoint y: 304, distance: 7.1
click at [487, 306] on div "Comienza con un enlace Añade todo lo que quieras que vean tus seguidores. envío…" at bounding box center [312, 460] width 625 height 807
click at [493, 304] on div "Comienza con un enlace Añade todo lo que quieras que vean tus seguidores. envío…" at bounding box center [312, 460] width 625 height 807
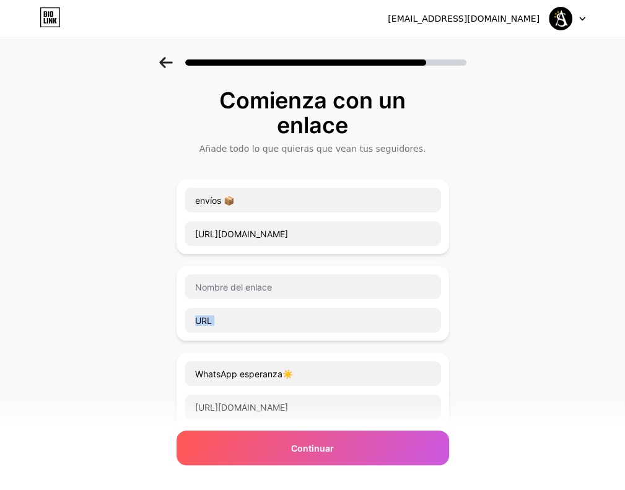
drag, startPoint x: 493, startPoint y: 304, endPoint x: 331, endPoint y: 304, distance: 162.2
click at [331, 304] on div at bounding box center [313, 303] width 258 height 59
click at [311, 298] on div at bounding box center [313, 303] width 258 height 59
drag, startPoint x: 233, startPoint y: 296, endPoint x: 169, endPoint y: 289, distance: 64.8
click at [169, 289] on div "Comienza con un enlace Añade todo lo que quieras que vean tus seguidores. envío…" at bounding box center [312, 460] width 625 height 807
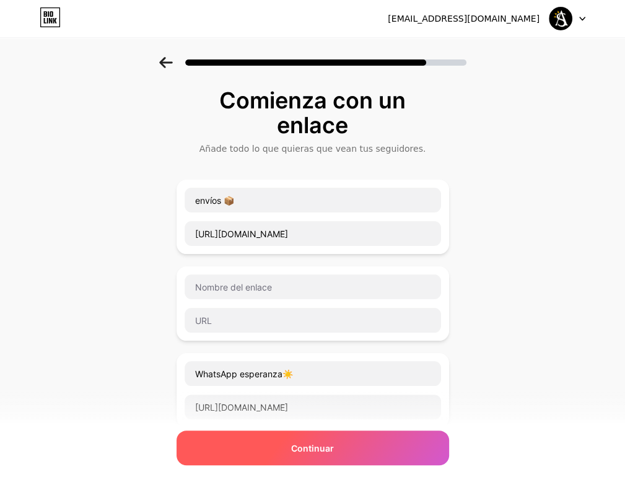
click at [334, 450] on span "Continuar" at bounding box center [312, 448] width 43 height 13
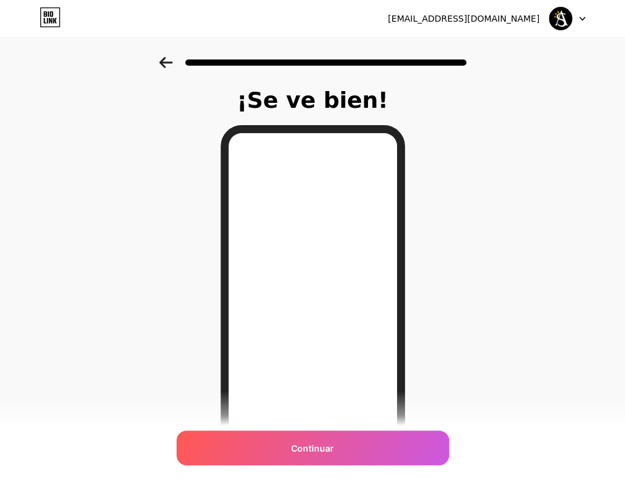
click at [316, 446] on span "Continuar" at bounding box center [312, 448] width 43 height 13
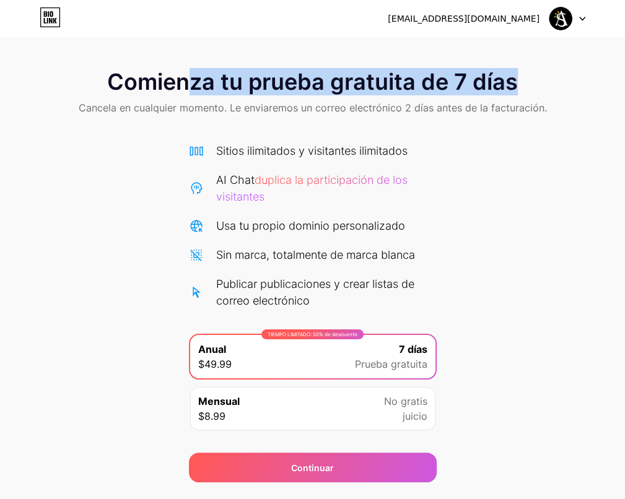
drag, startPoint x: 186, startPoint y: 92, endPoint x: 522, endPoint y: 58, distance: 338.0
click at [522, 58] on div "Comienza tu prueba gratuita de 7 días Cancela en cualquier momento. Le enviarem…" at bounding box center [312, 93] width 625 height 73
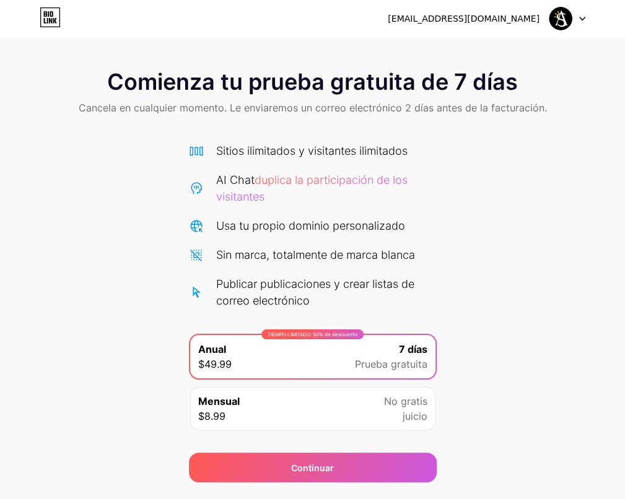
drag, startPoint x: 522, startPoint y: 58, endPoint x: 538, endPoint y: 145, distance: 88.2
click at [538, 145] on div "Comienza tu prueba gratuita de 7 días Cancela en cualquier momento. Le enviarem…" at bounding box center [312, 269] width 625 height 425
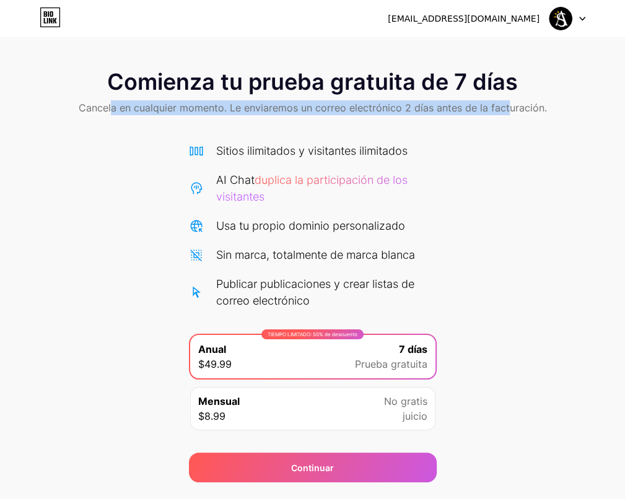
drag, startPoint x: 112, startPoint y: 120, endPoint x: 506, endPoint y: 116, distance: 393.9
click at [506, 116] on div "Comienza tu prueba gratuita de 7 días Cancela en cualquier momento. Le enviarem…" at bounding box center [312, 93] width 625 height 73
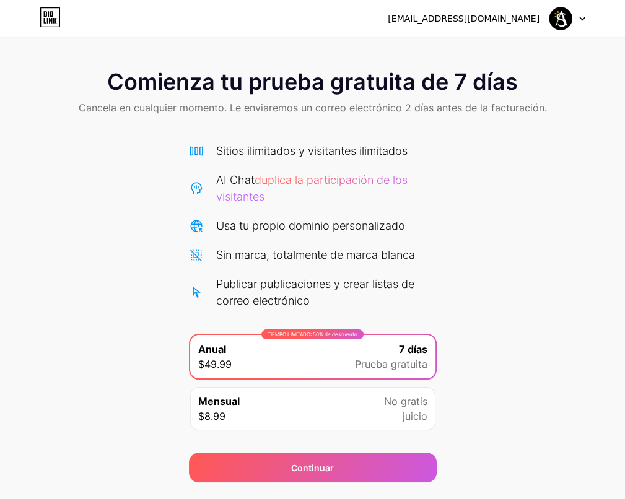
drag, startPoint x: 506, startPoint y: 116, endPoint x: 467, endPoint y: 177, distance: 72.7
click at [467, 177] on div "Comienza tu prueba gratuita de 7 días Cancela en cualquier momento. Le enviarem…" at bounding box center [312, 269] width 625 height 425
drag, startPoint x: 284, startPoint y: 152, endPoint x: 332, endPoint y: 147, distance: 48.5
click at [332, 147] on div "Sitios ilimitados y visitantes ilimitados" at bounding box center [311, 150] width 191 height 17
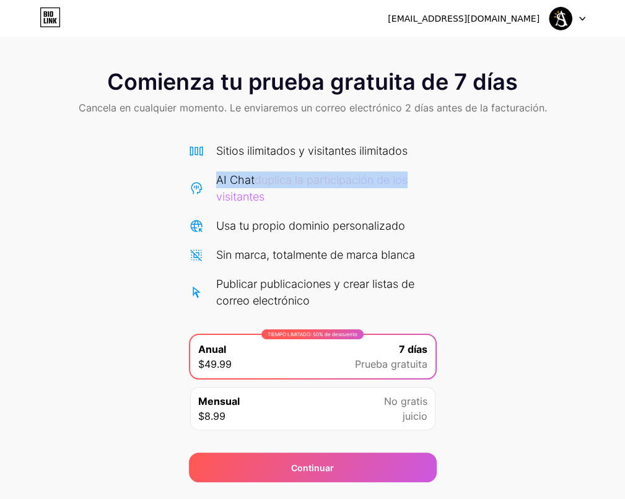
drag, startPoint x: 209, startPoint y: 180, endPoint x: 432, endPoint y: 185, distance: 223.6
click at [432, 185] on div "AI Chat duplica la participación de los visitantes" at bounding box center [313, 188] width 248 height 33
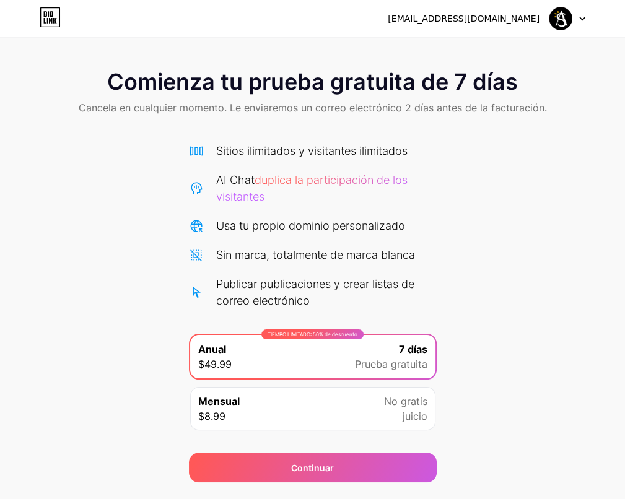
drag, startPoint x: 432, startPoint y: 185, endPoint x: 498, endPoint y: 229, distance: 79.9
click at [498, 229] on div "Comienza tu prueba gratuita de 7 días Cancela en cualquier momento. Le enviarem…" at bounding box center [312, 269] width 625 height 425
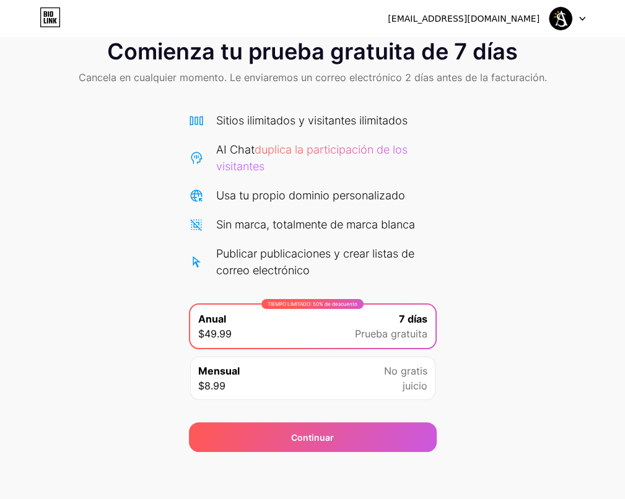
scroll to position [32, 0]
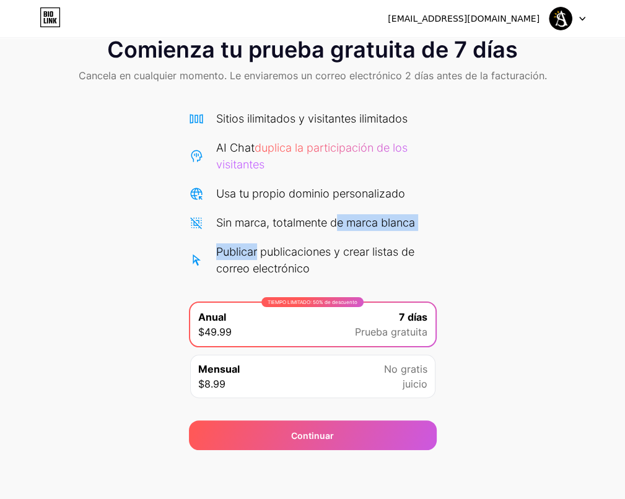
drag, startPoint x: 258, startPoint y: 255, endPoint x: 337, endPoint y: 233, distance: 82.8
click at [337, 233] on div "Sitios ilimitados y visitantes ilimitados AI Chat duplica la participación de l…" at bounding box center [313, 193] width 248 height 167
drag, startPoint x: 337, startPoint y: 233, endPoint x: 321, endPoint y: 255, distance: 27.5
click at [321, 255] on div "Publicar publicaciones y crear listas de correo electrónico" at bounding box center [326, 259] width 220 height 33
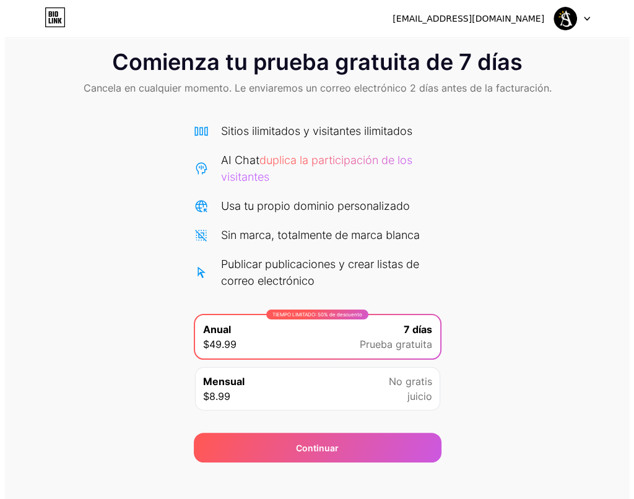
scroll to position [0, 0]
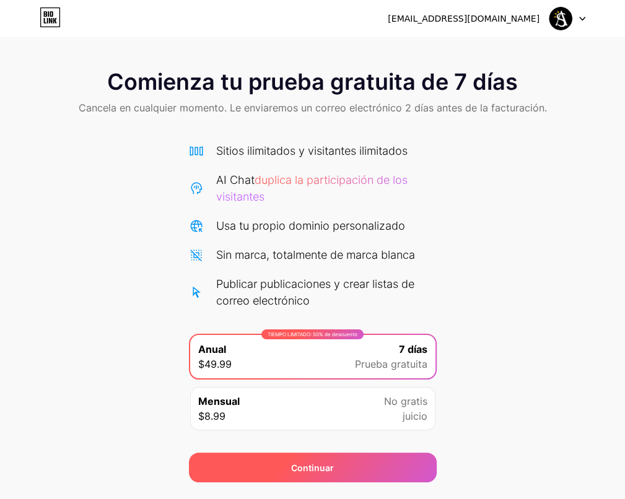
click at [371, 474] on div "Continuar" at bounding box center [313, 468] width 248 height 30
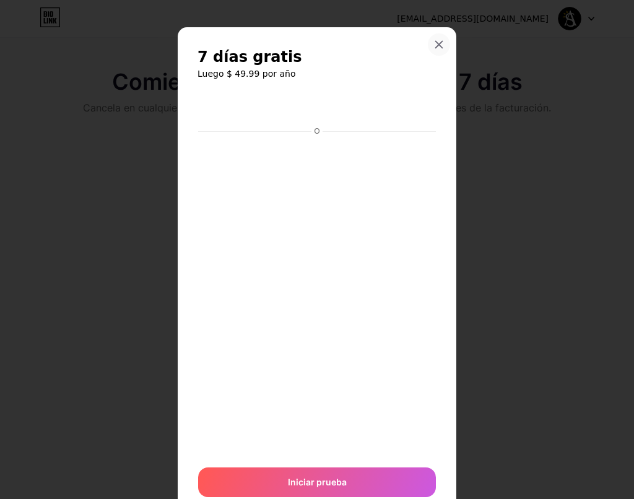
click at [434, 46] on icon at bounding box center [439, 45] width 10 height 10
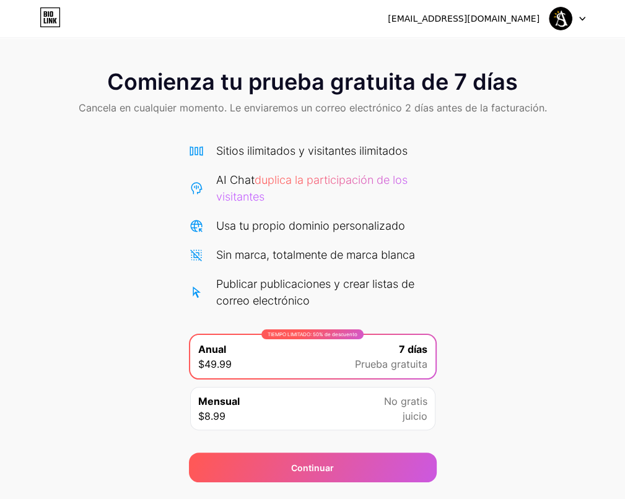
click at [569, 15] on img at bounding box center [561, 19] width 24 height 24
click at [579, 14] on div at bounding box center [567, 18] width 36 height 22
click at [459, 24] on div "[EMAIL_ADDRESS][DOMAIN_NAME]" at bounding box center [464, 18] width 152 height 13
click at [124, 103] on span "Cancela en cualquier momento. Le enviaremos un correo electrónico 2 días antes …" at bounding box center [313, 107] width 468 height 15
click at [308, 178] on span "duplica la participación de los visitantes" at bounding box center [311, 188] width 191 height 30
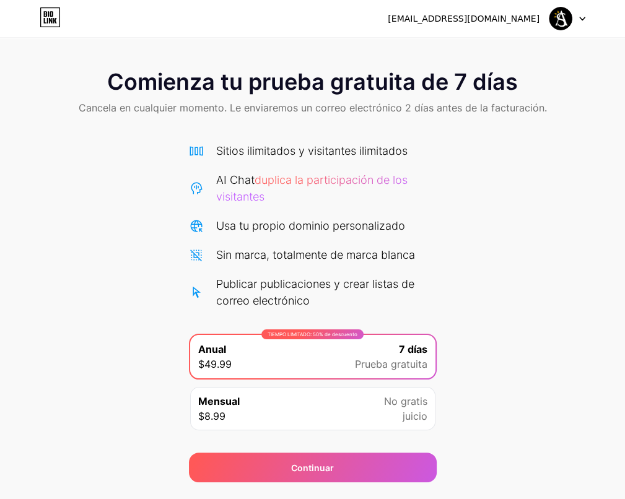
click at [259, 191] on span "duplica la participación de los visitantes" at bounding box center [311, 188] width 191 height 30
drag, startPoint x: 243, startPoint y: 224, endPoint x: 251, endPoint y: 251, distance: 27.8
click at [242, 229] on div "Usa tu propio dominio personalizado" at bounding box center [310, 225] width 189 height 17
